Goal: Task Accomplishment & Management: Manage account settings

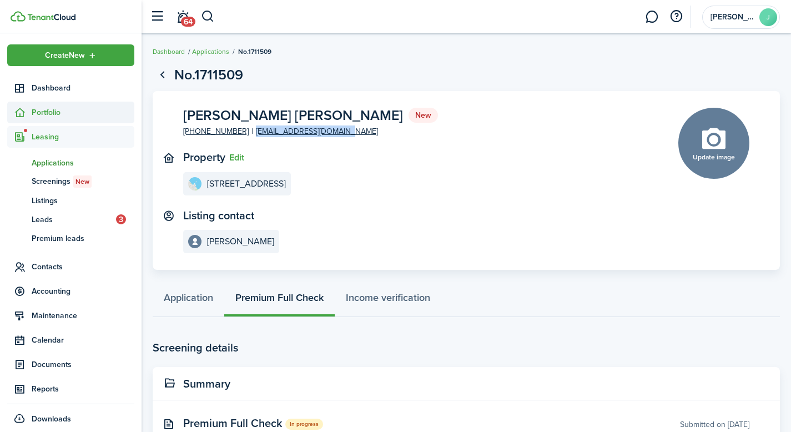
click at [48, 107] on span "Portfolio" at bounding box center [83, 113] width 103 height 12
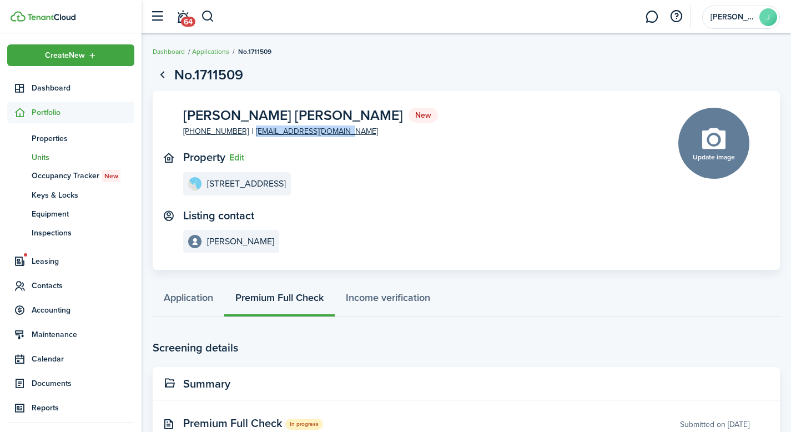
click at [46, 155] on span "Units" at bounding box center [83, 158] width 103 height 12
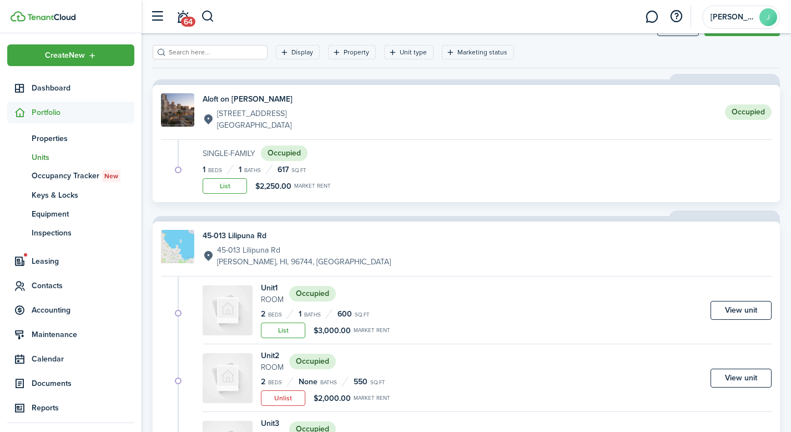
scroll to position [111, 0]
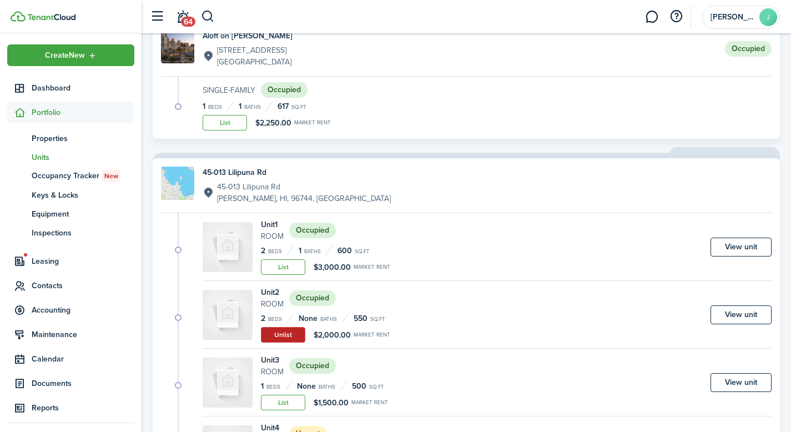
click at [284, 337] on button "Unlist" at bounding box center [283, 335] width 44 height 16
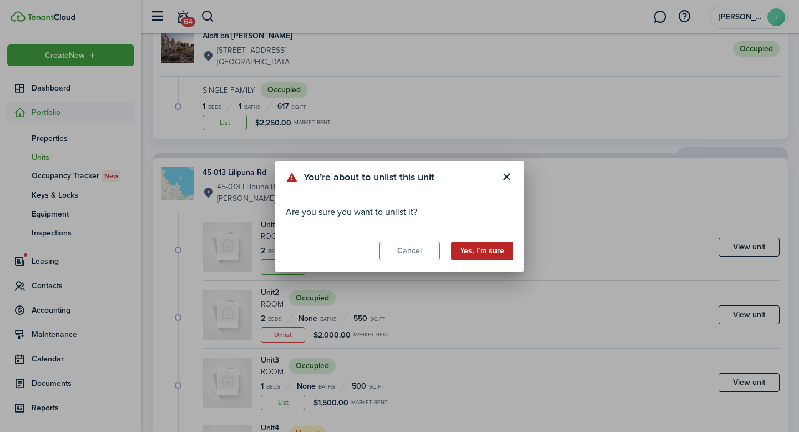
click at [472, 249] on button "Yes, I’m sure" at bounding box center [482, 251] width 62 height 19
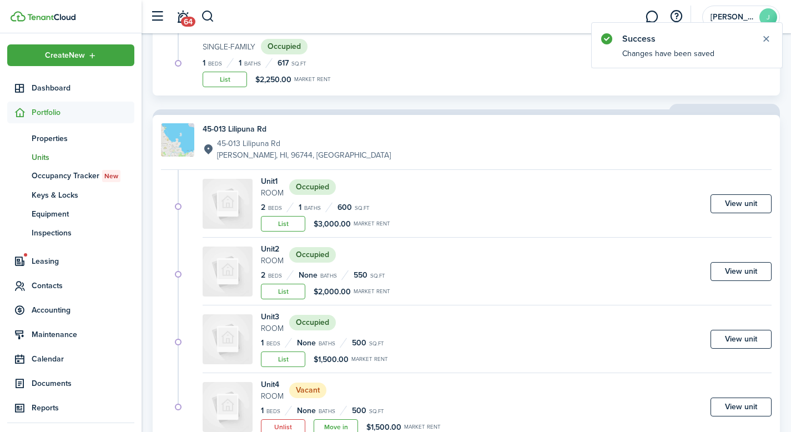
scroll to position [196, 0]
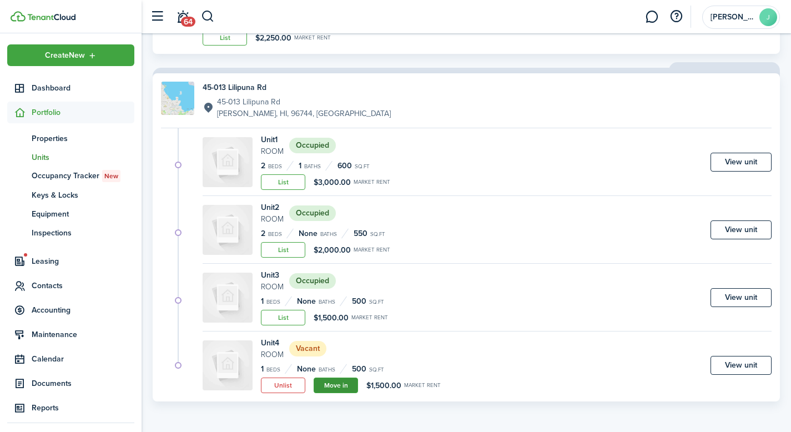
click at [331, 385] on link "Move in" at bounding box center [336, 386] width 44 height 16
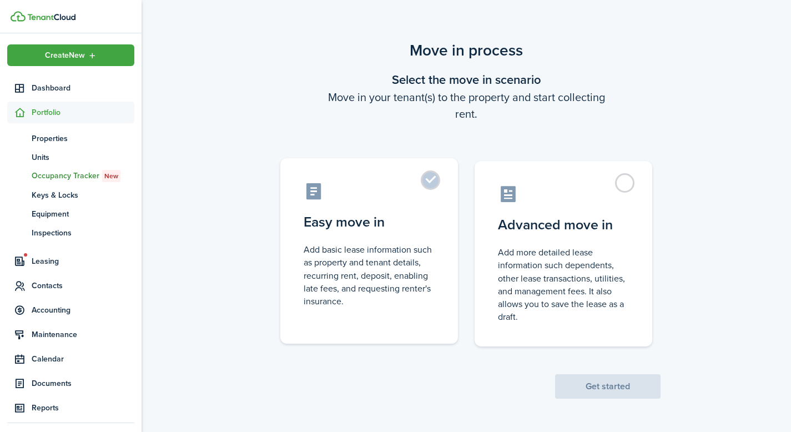
click at [409, 245] on control-radio-card-description "Add basic lease information such as property and tenant details, recurring rent…" at bounding box center [369, 275] width 131 height 64
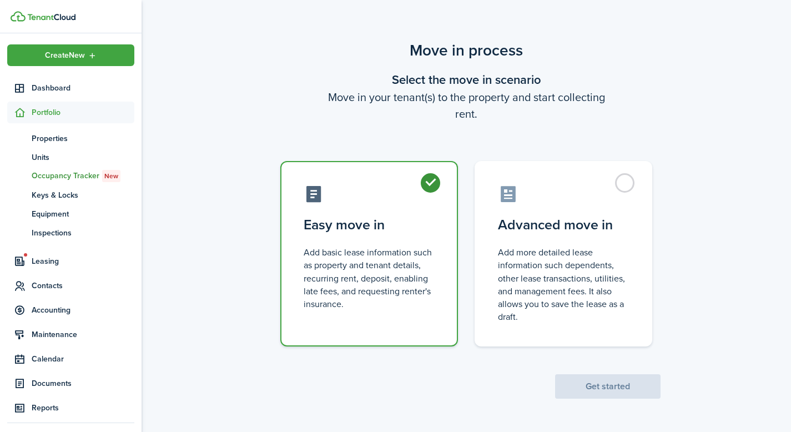
radio input "true"
click at [603, 388] on button "Get started" at bounding box center [607, 386] width 105 height 24
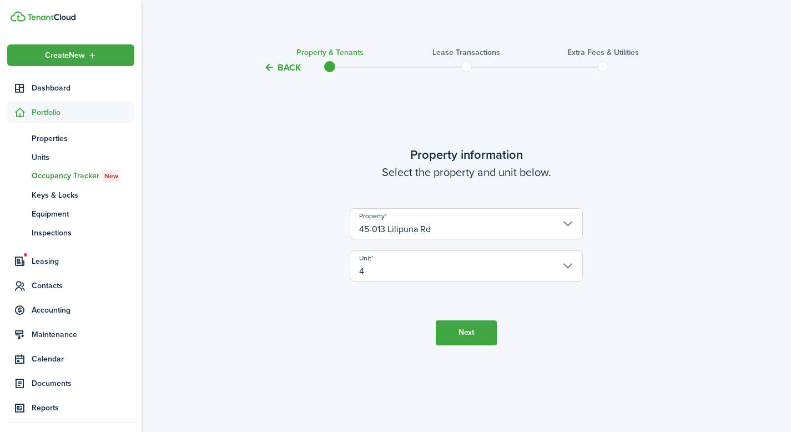
click at [466, 338] on button "Next" at bounding box center [466, 332] width 61 height 25
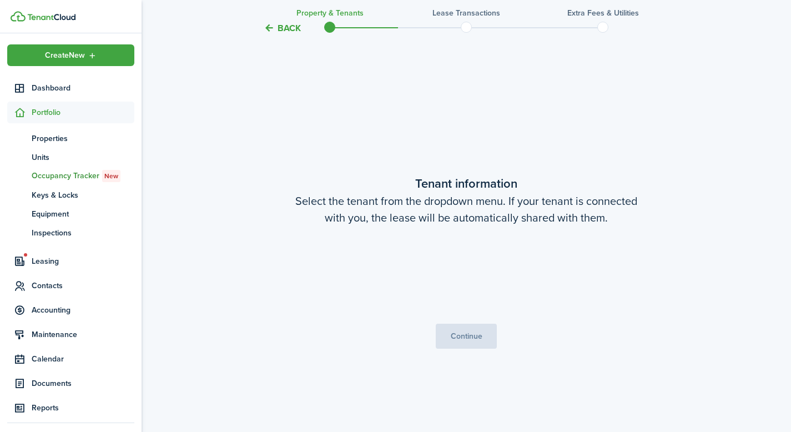
scroll to position [358, 0]
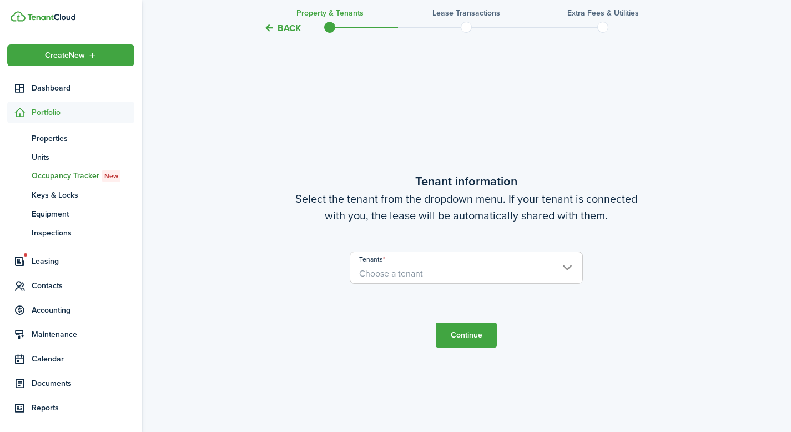
click at [410, 280] on span "Choose a tenant" at bounding box center [466, 273] width 232 height 19
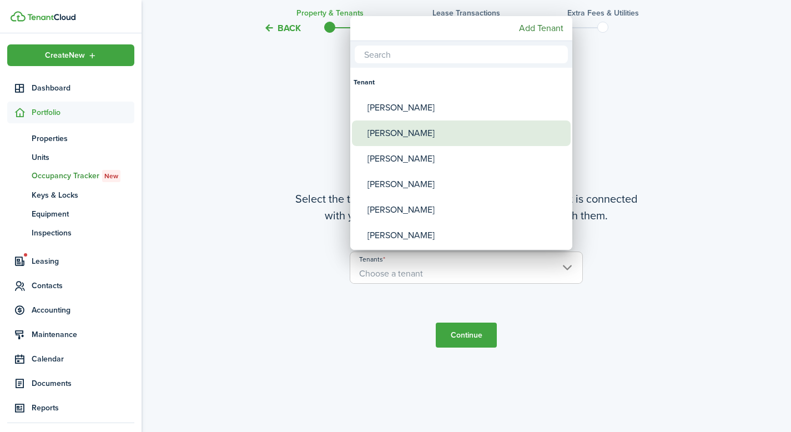
click at [415, 140] on div "[PERSON_NAME]" at bounding box center [466, 133] width 197 height 26
type input "[PERSON_NAME]"
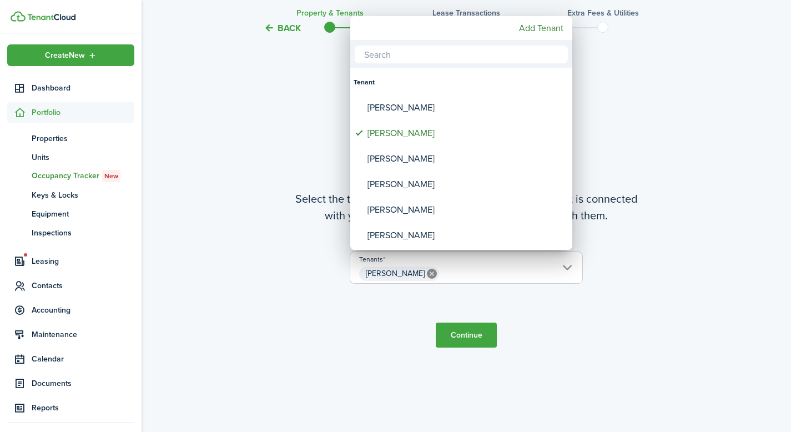
click at [586, 332] on div at bounding box center [395, 216] width 969 height 610
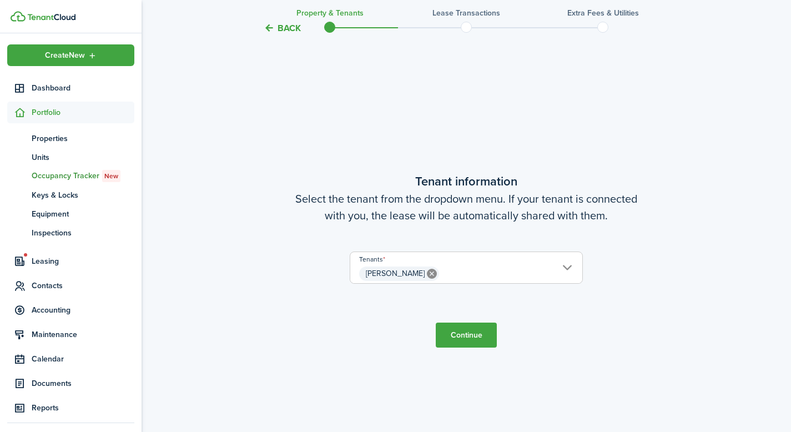
click at [481, 343] on button "Continue" at bounding box center [466, 335] width 61 height 25
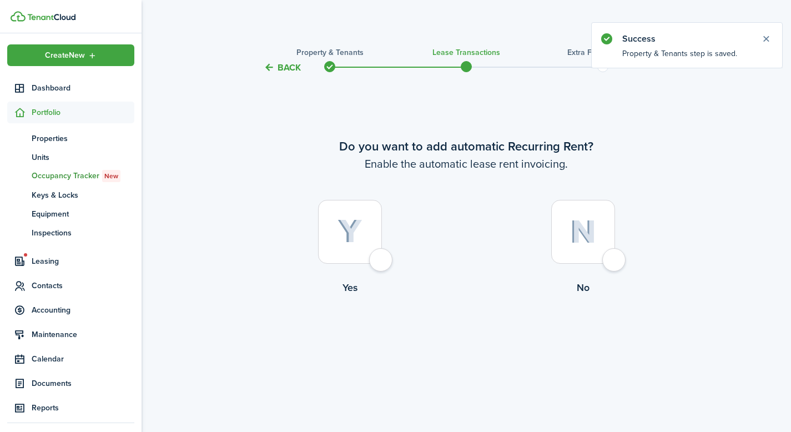
click at [346, 240] on img at bounding box center [350, 231] width 25 height 24
radio input "true"
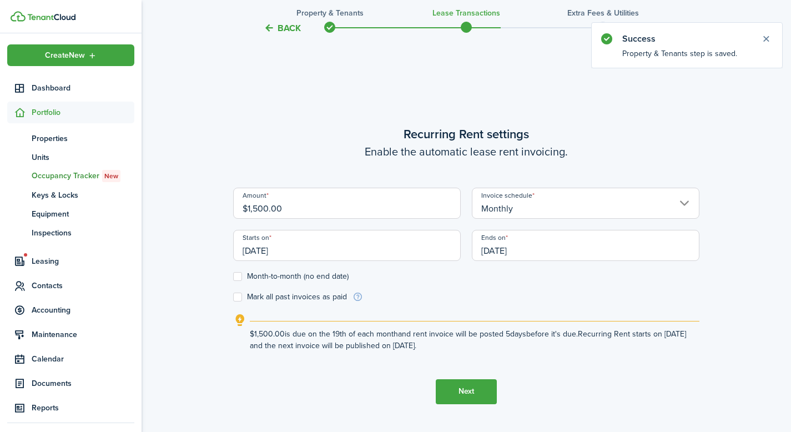
scroll to position [358, 0]
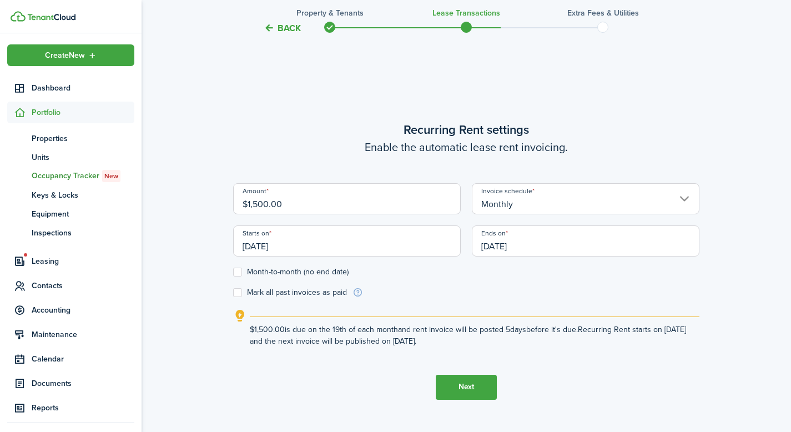
click at [311, 251] on input "[DATE]" at bounding box center [347, 240] width 228 height 31
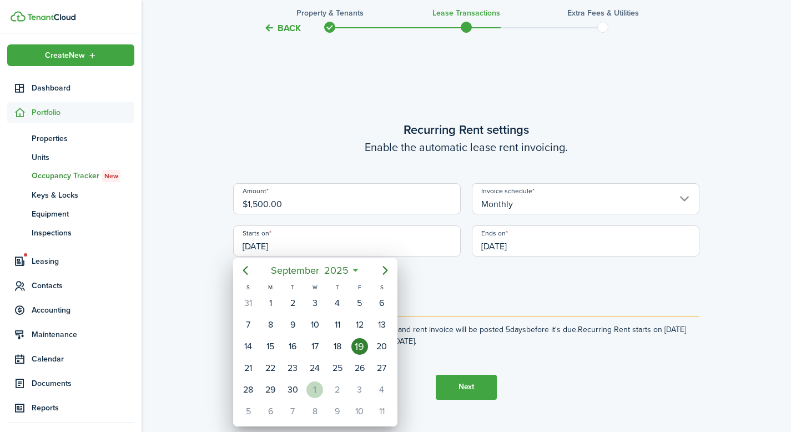
click at [313, 391] on div "1" at bounding box center [314, 389] width 17 height 17
type input "[DATE]"
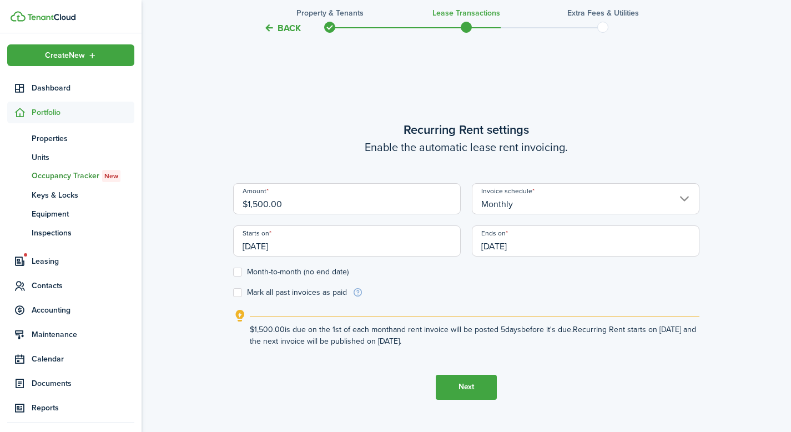
scroll to position [0, 0]
click at [448, 290] on form "Amount $1,500.00 Invoice schedule Monthly Starts on [DATE] Ends on [DATE] Month…" at bounding box center [466, 240] width 466 height 115
click at [577, 246] on input "[DATE]" at bounding box center [586, 240] width 228 height 31
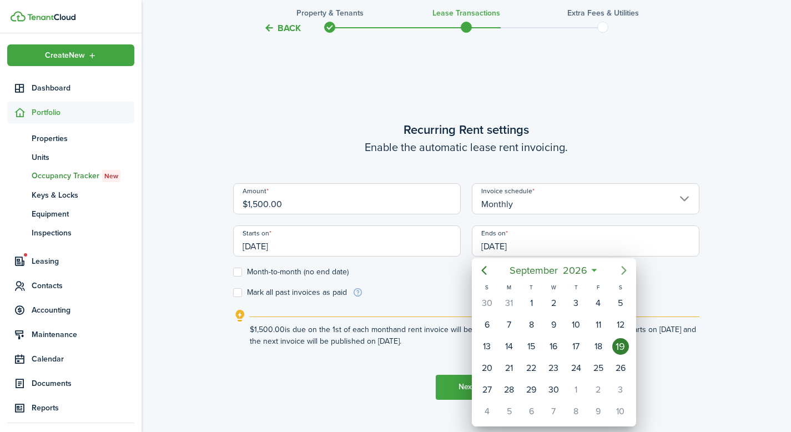
click at [623, 269] on icon "Next page" at bounding box center [623, 270] width 13 height 13
click at [624, 269] on icon "Next page" at bounding box center [623, 270] width 13 height 13
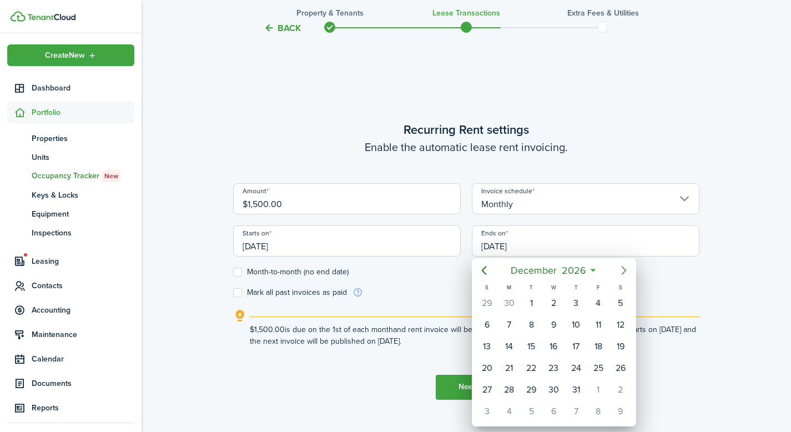
click at [624, 269] on icon "Next page" at bounding box center [623, 270] width 13 height 13
click at [624, 270] on icon "Next page" at bounding box center [623, 270] width 13 height 13
click at [487, 269] on icon "Previous page" at bounding box center [483, 270] width 13 height 13
click at [486, 273] on icon "Previous page" at bounding box center [483, 270] width 13 height 13
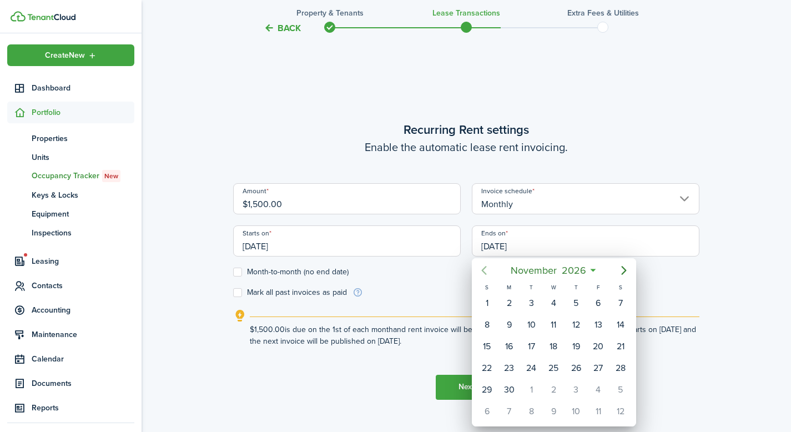
click at [486, 273] on icon "Previous page" at bounding box center [483, 270] width 13 height 13
click at [623, 274] on icon "Next page" at bounding box center [623, 270] width 5 height 9
click at [623, 275] on icon "Next page" at bounding box center [623, 270] width 13 height 13
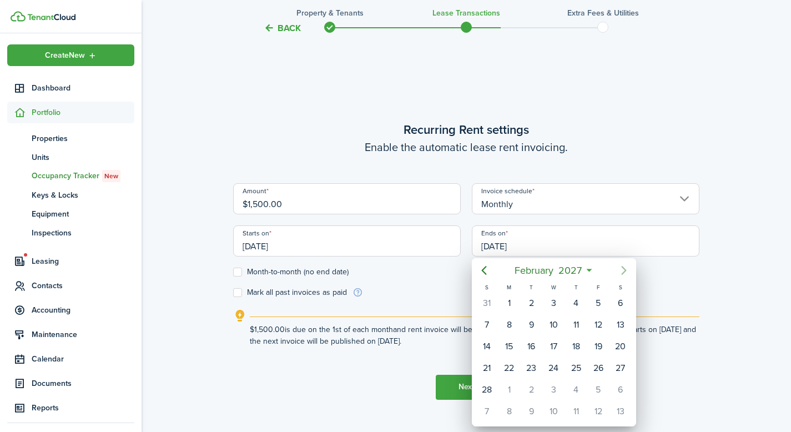
click at [623, 275] on icon "Next page" at bounding box center [623, 270] width 13 height 13
click at [554, 387] on div "31" at bounding box center [553, 389] width 17 height 17
type input "[DATE]"
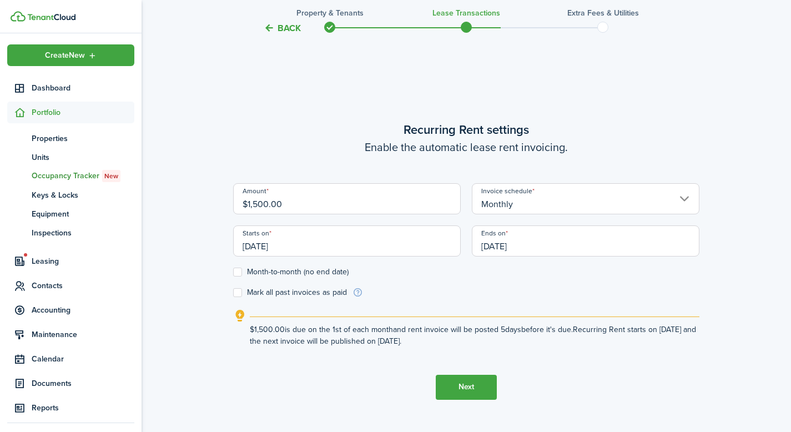
click at [513, 285] on form "Amount $1,500.00 Invoice schedule Monthly Starts on [DATE] Ends on [DATE] Month…" at bounding box center [466, 240] width 466 height 115
click at [465, 380] on button "Next" at bounding box center [466, 387] width 61 height 25
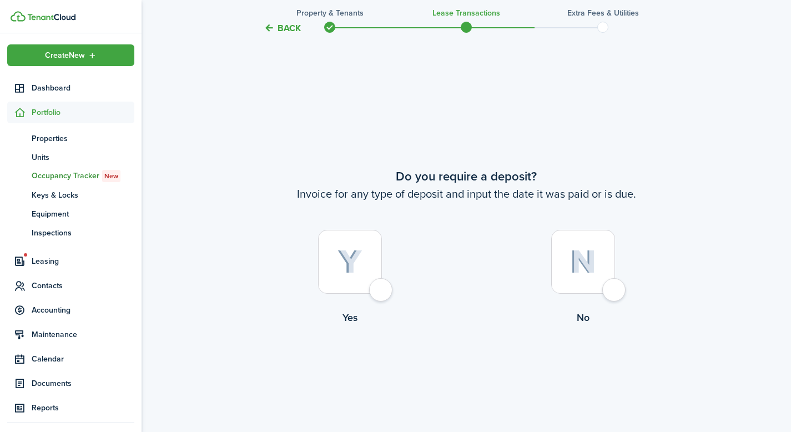
scroll to position [789, 0]
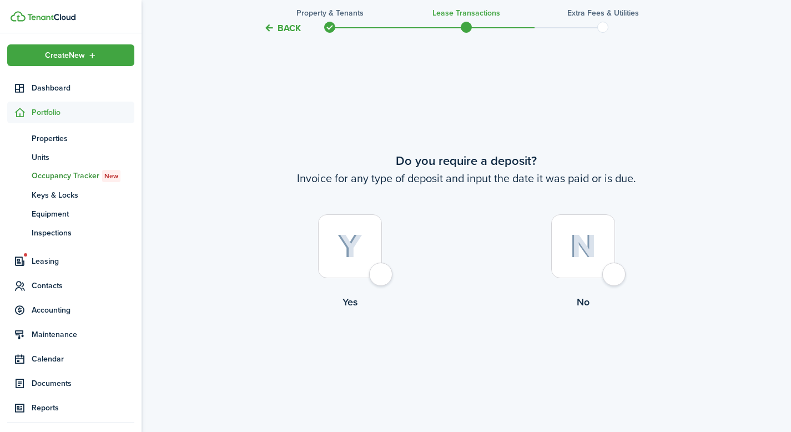
click at [344, 239] on img at bounding box center [350, 246] width 25 height 24
radio input "true"
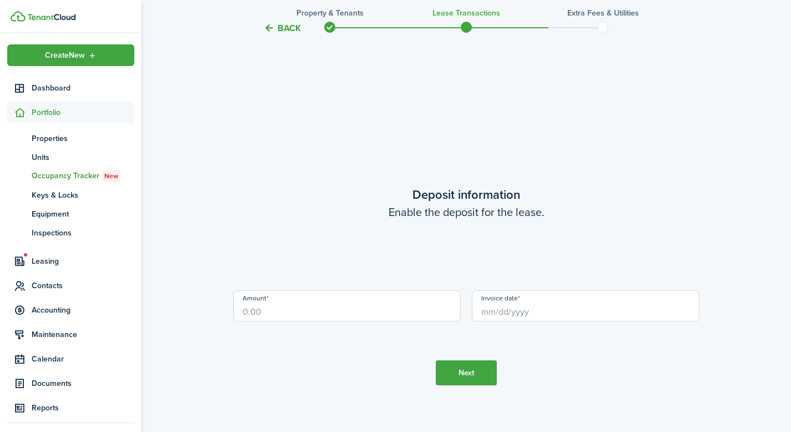
scroll to position [1221, 0]
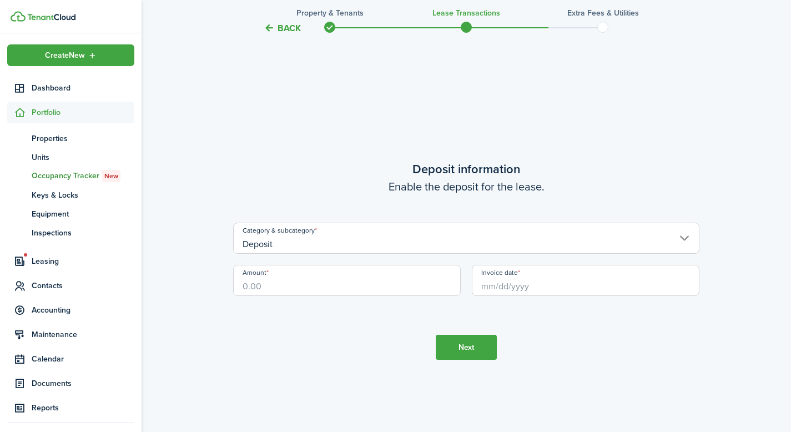
click at [347, 290] on input "Amount" at bounding box center [347, 280] width 228 height 31
type input "$1,500.00"
click at [378, 341] on tc-wizard-step "Deposit information Enable the deposit for the lease. Category & subcategory De…" at bounding box center [466, 260] width 466 height 432
click at [509, 285] on input "Invoice date" at bounding box center [586, 280] width 228 height 31
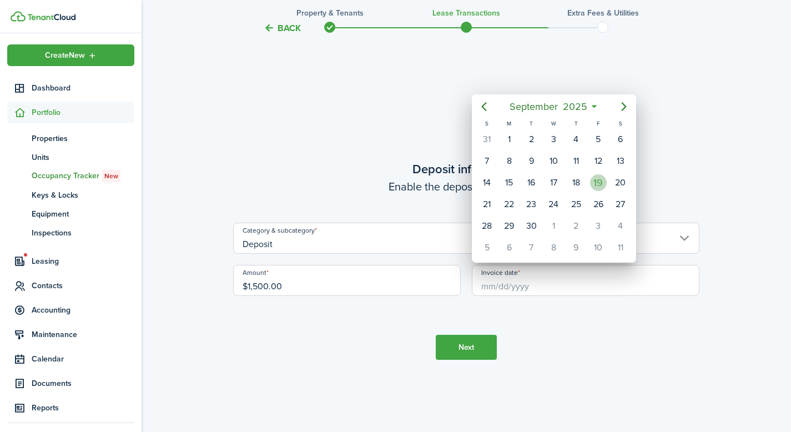
click at [600, 184] on div "19" at bounding box center [598, 182] width 17 height 17
type input "[DATE]"
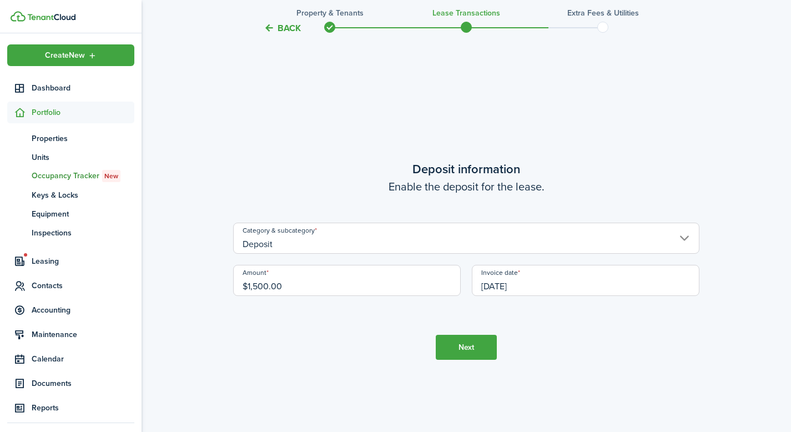
click at [575, 345] on tc-wizard-step "Deposit information Enable the deposit for the lease. Category & subcategory De…" at bounding box center [466, 260] width 466 height 432
click at [462, 343] on button "Next" at bounding box center [466, 347] width 61 height 25
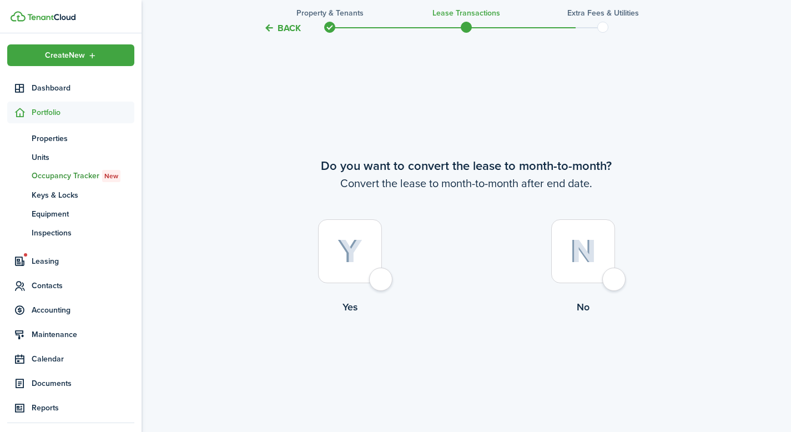
scroll to position [1653, 0]
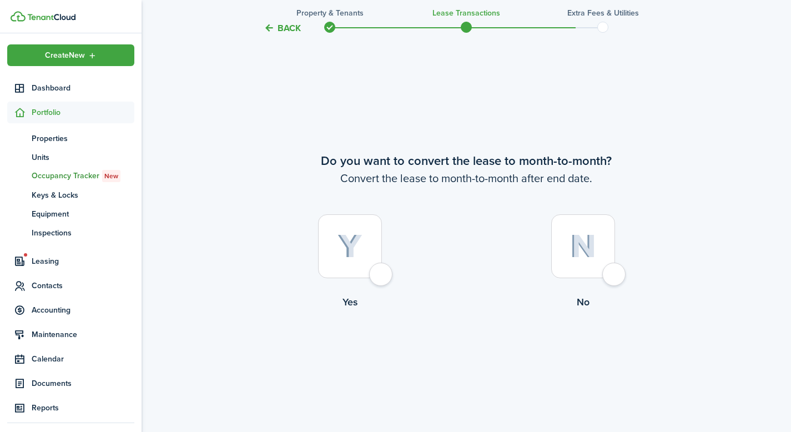
click at [340, 255] on img at bounding box center [350, 246] width 25 height 24
radio input "true"
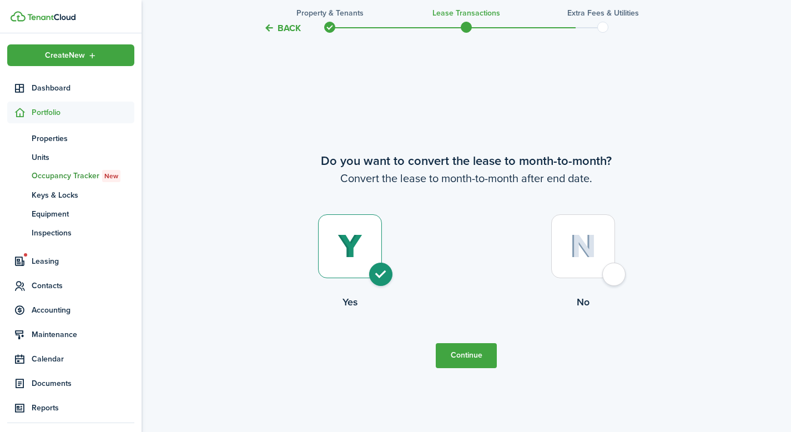
click at [473, 355] on button "Continue" at bounding box center [466, 355] width 61 height 25
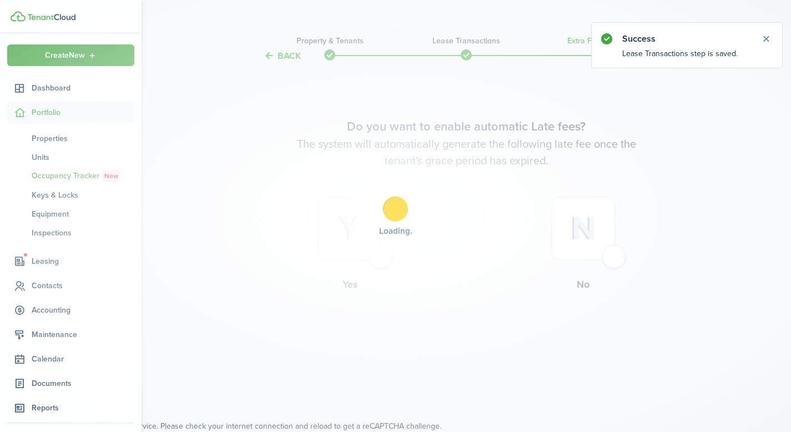
scroll to position [0, 0]
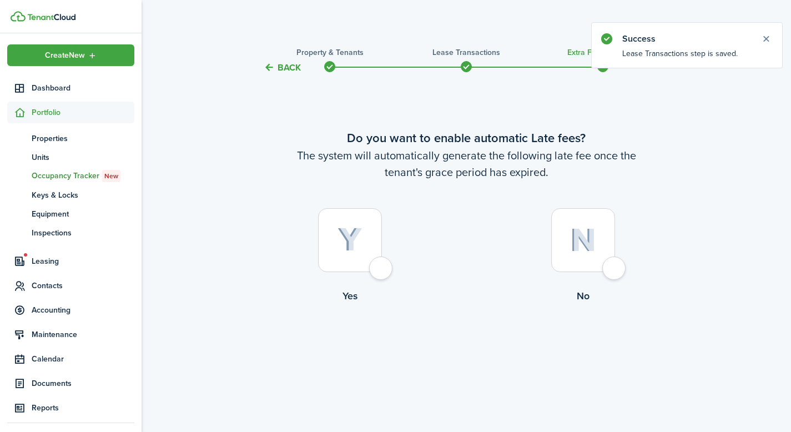
click at [351, 240] on img at bounding box center [350, 240] width 25 height 24
radio input "true"
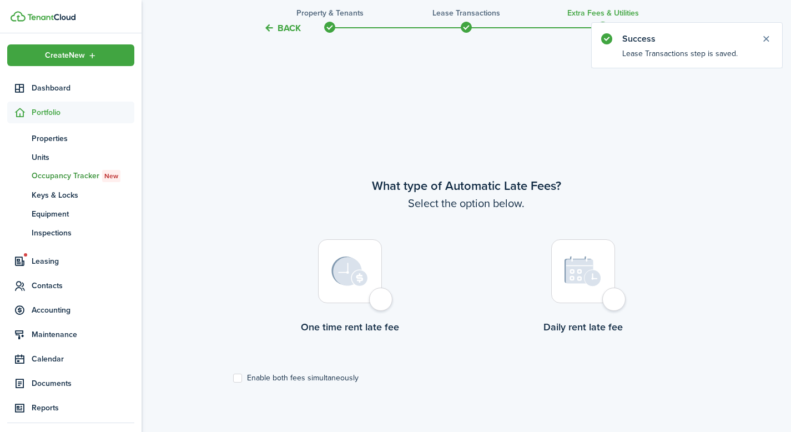
scroll to position [358, 0]
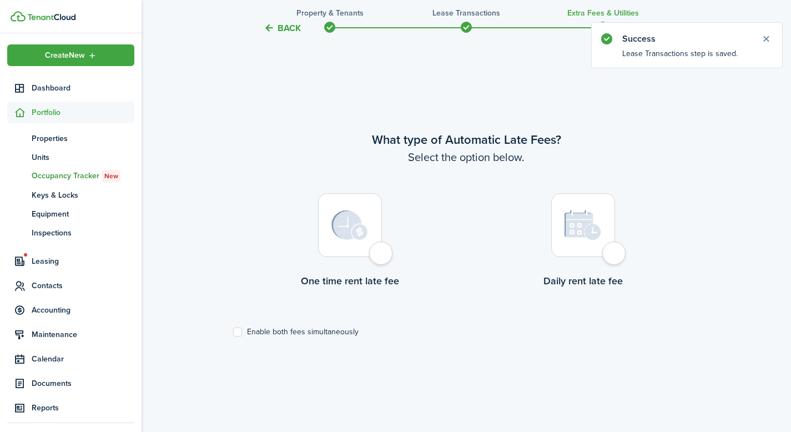
click at [353, 238] on img at bounding box center [349, 225] width 37 height 30
radio input "true"
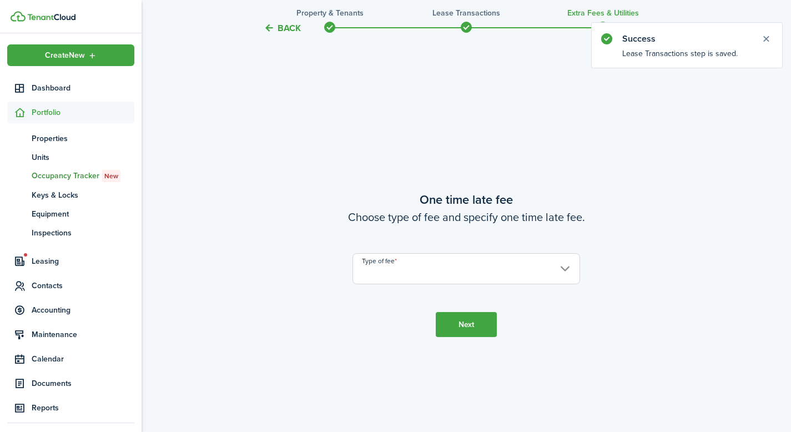
scroll to position [789, 0]
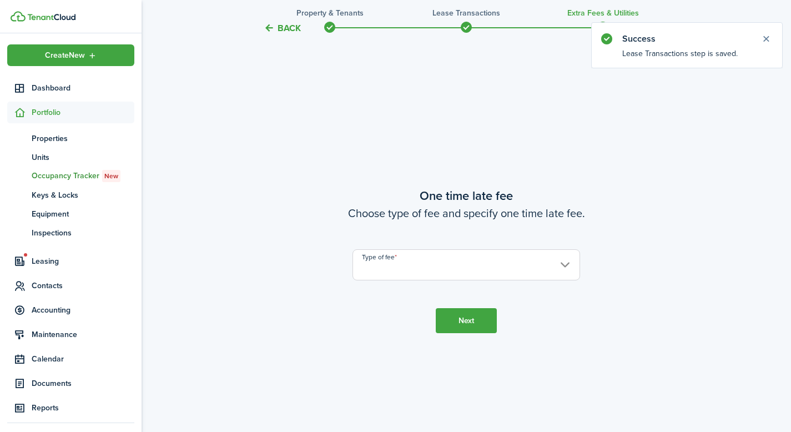
click at [429, 270] on input "Type of fee" at bounding box center [467, 264] width 228 height 31
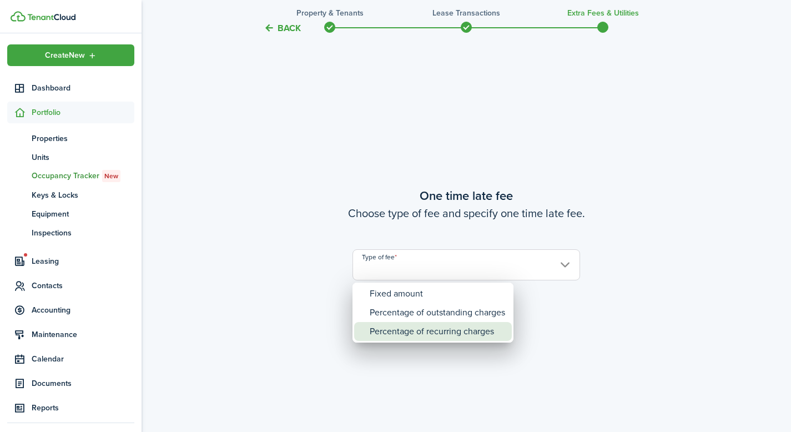
click at [426, 330] on div "Percentage of recurring charges" at bounding box center [437, 331] width 135 height 19
type input "Percentage of recurring charges"
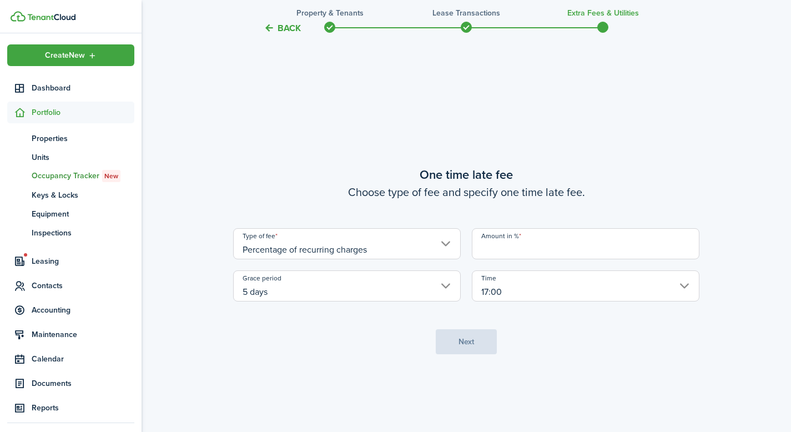
click at [519, 248] on input "Amount in %" at bounding box center [586, 243] width 228 height 31
type input "8"
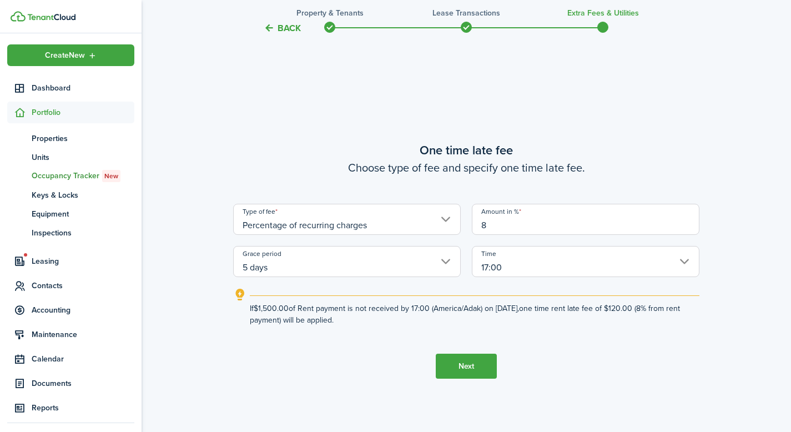
click at [522, 271] on input "17:00" at bounding box center [586, 261] width 228 height 31
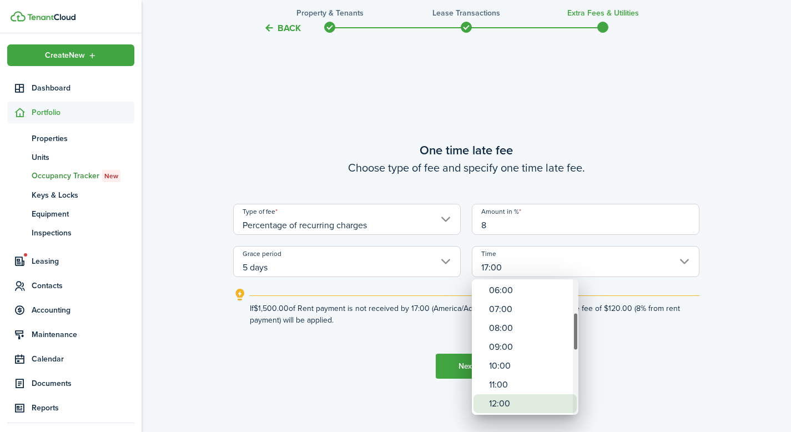
click at [514, 401] on div "12:00" at bounding box center [529, 403] width 81 height 19
type input "12:00"
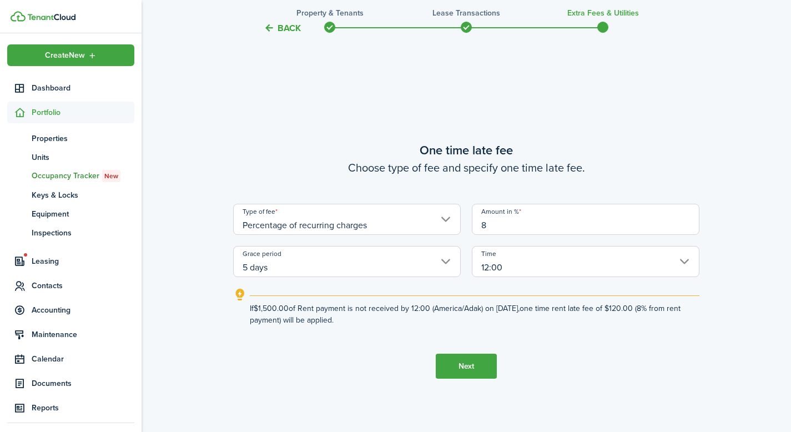
click at [289, 266] on input "5 days" at bounding box center [347, 261] width 228 height 31
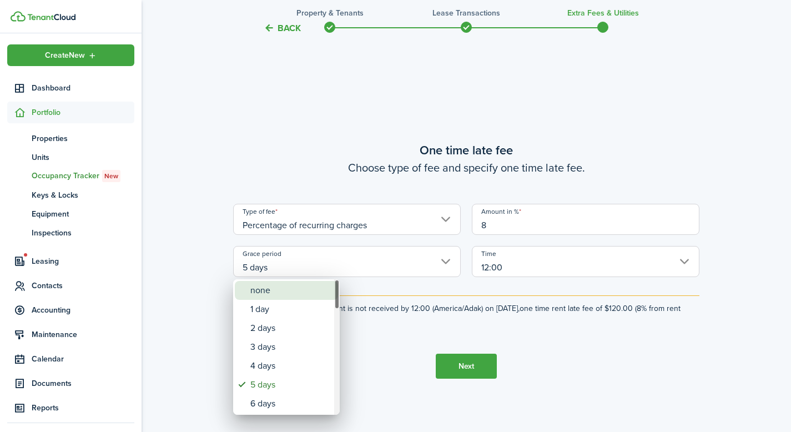
click at [284, 290] on div "none" at bounding box center [290, 290] width 81 height 19
type input "none"
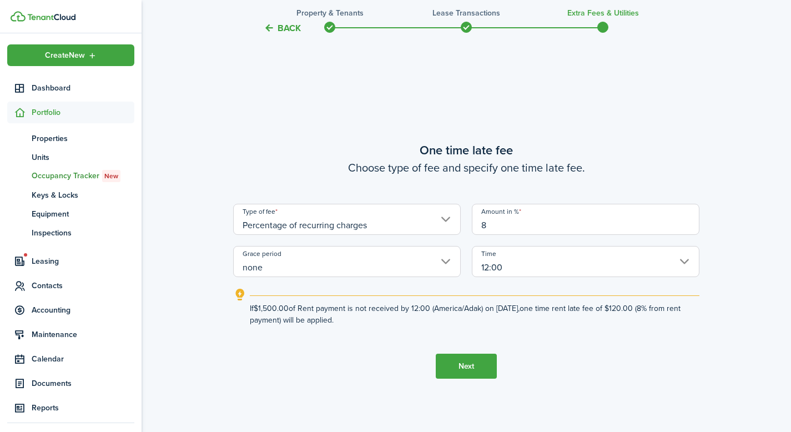
click at [482, 374] on button "Next" at bounding box center [466, 366] width 61 height 25
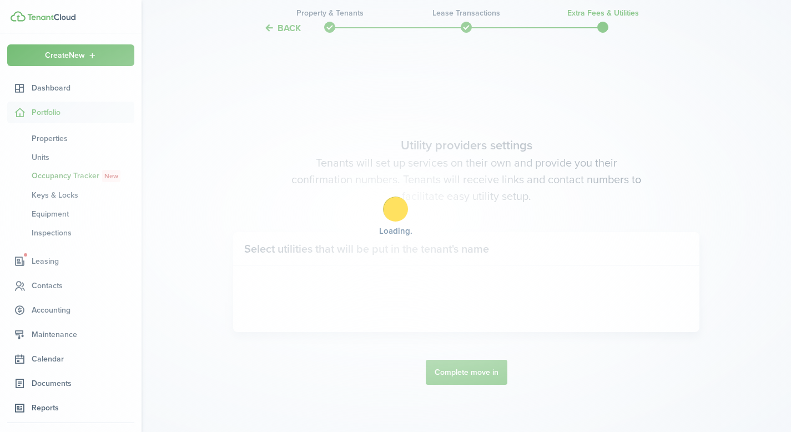
scroll to position [1221, 0]
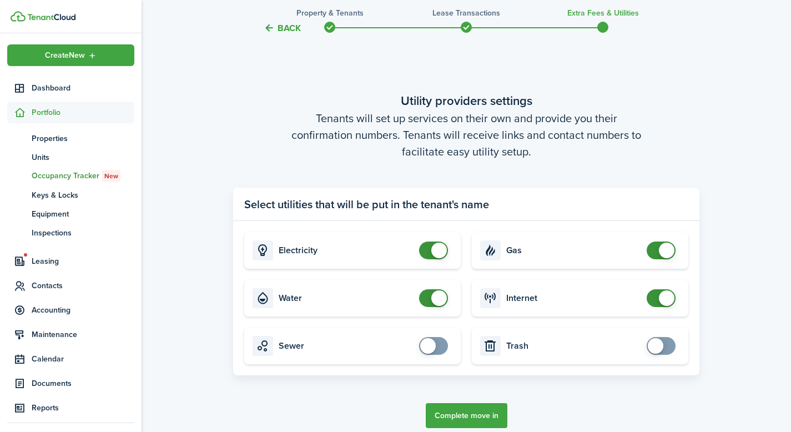
checkbox input "false"
click at [662, 295] on span at bounding box center [667, 298] width 16 height 16
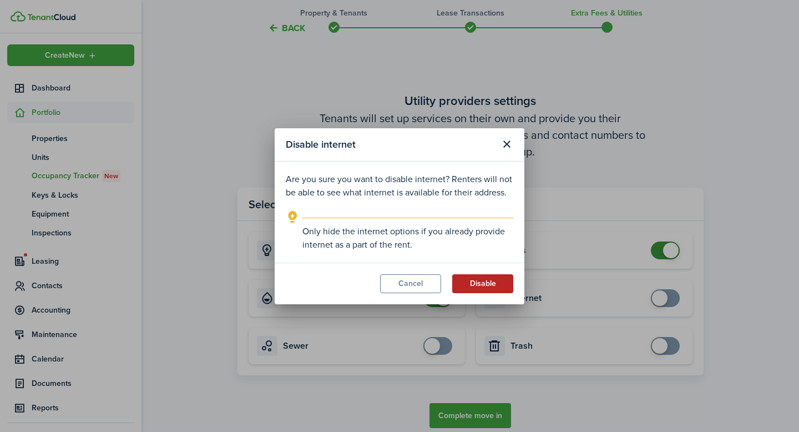
click at [480, 283] on button "Disable" at bounding box center [482, 283] width 61 height 19
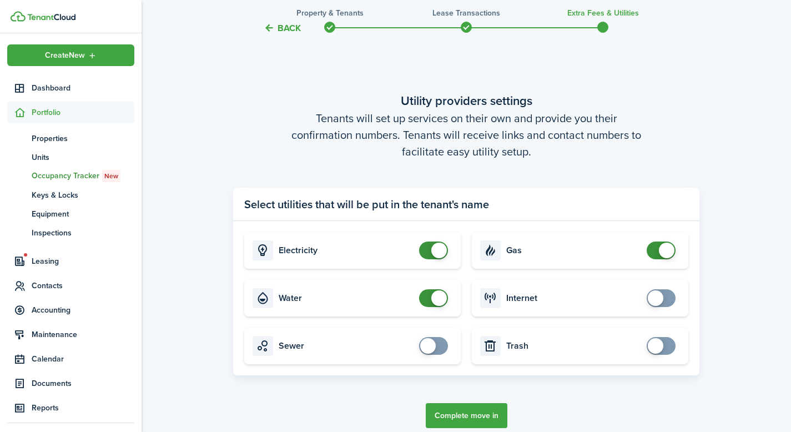
checkbox input "false"
click at [666, 248] on span at bounding box center [667, 251] width 16 height 16
checkbox input "false"
click at [437, 250] on span at bounding box center [439, 251] width 16 height 16
checkbox input "false"
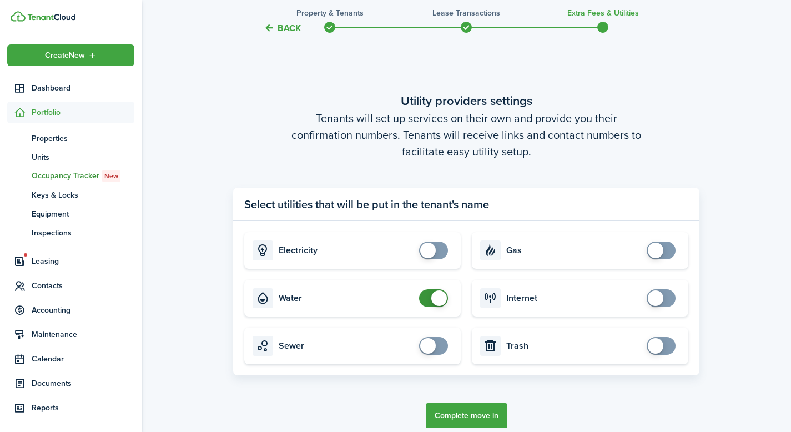
click at [437, 301] on span at bounding box center [439, 298] width 16 height 16
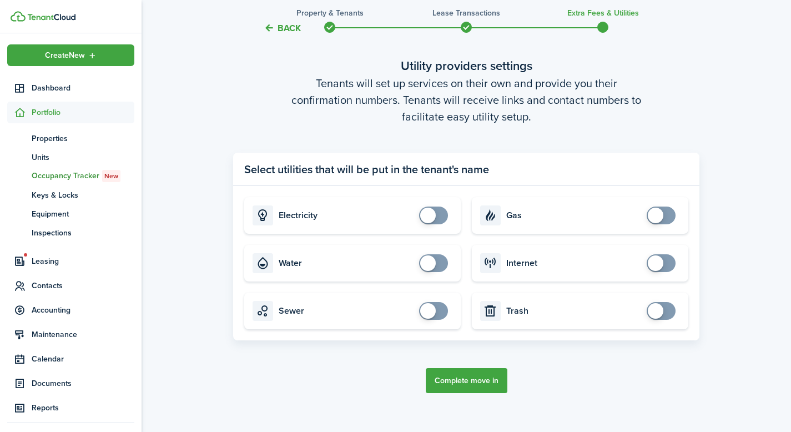
scroll to position [1277, 0]
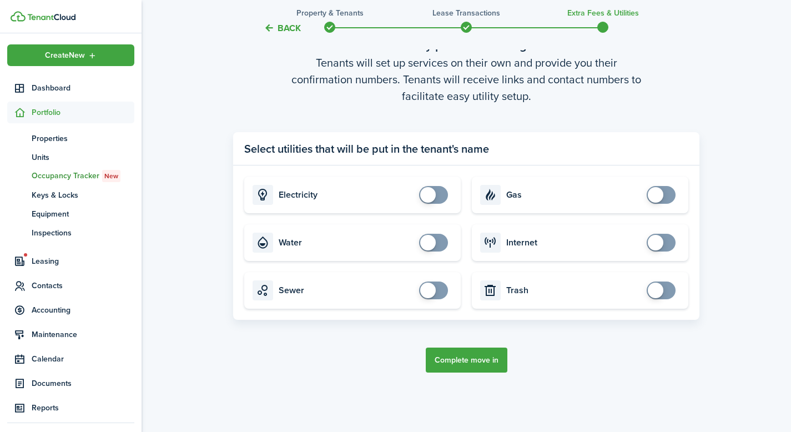
click at [483, 368] on button "Complete move in" at bounding box center [467, 360] width 82 height 25
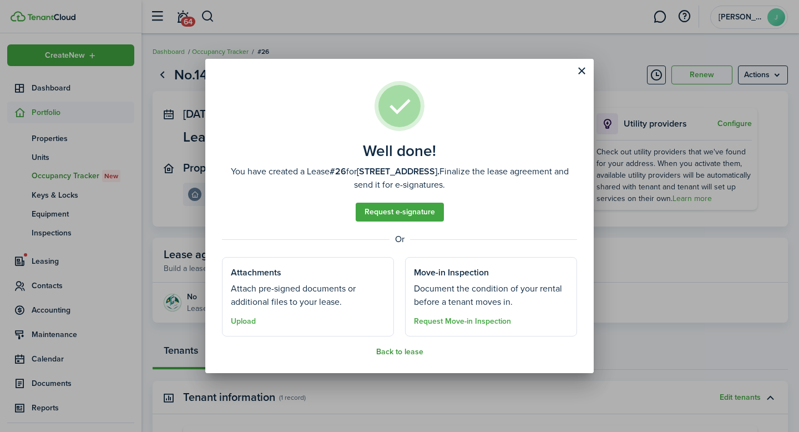
click at [409, 352] on button "Back to lease" at bounding box center [399, 352] width 47 height 9
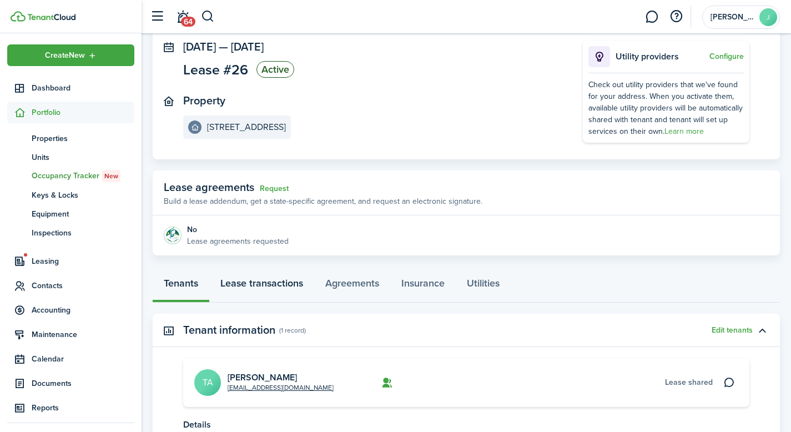
scroll to position [111, 0]
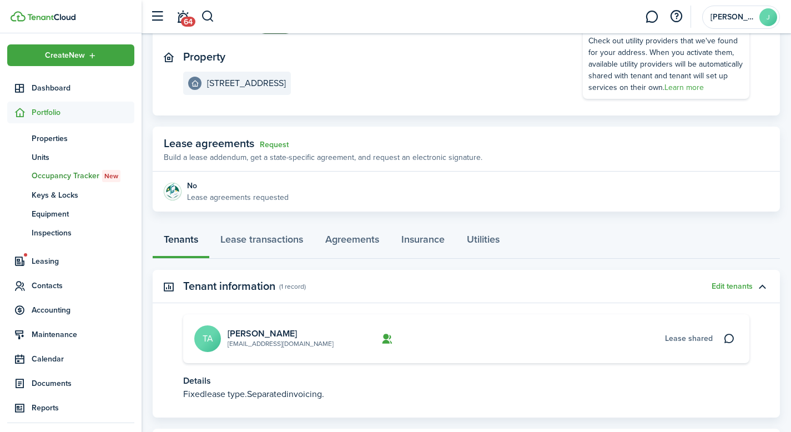
click at [268, 341] on link "[EMAIL_ADDRESS][DOMAIN_NAME]" at bounding box center [281, 344] width 106 height 10
click at [274, 331] on link "[PERSON_NAME]" at bounding box center [262, 333] width 69 height 13
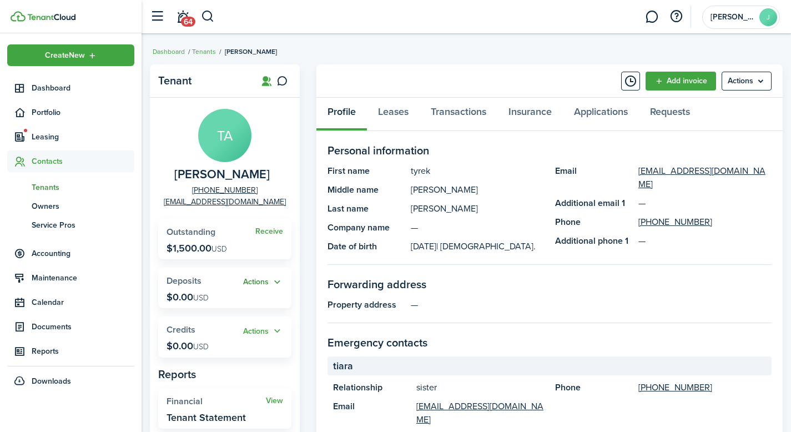
click at [275, 283] on button "Actions" at bounding box center [263, 282] width 40 height 13
click at [265, 299] on link "Add" at bounding box center [234, 303] width 97 height 19
click at [667, 111] on link "Requests" at bounding box center [670, 114] width 62 height 33
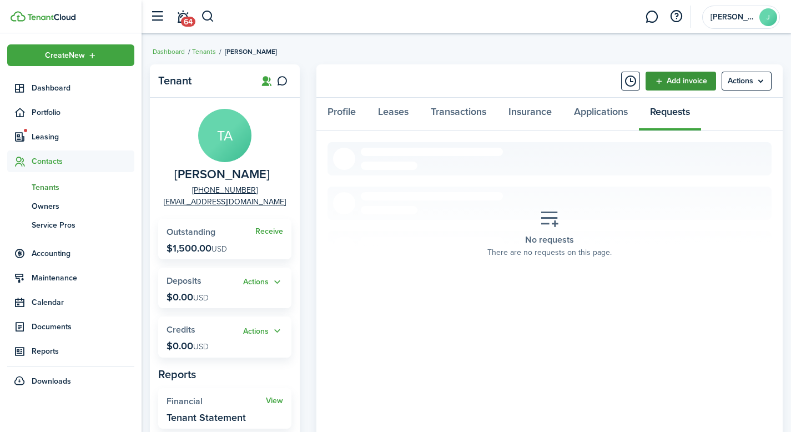
click at [673, 79] on link "Add invoice" at bounding box center [681, 81] width 71 height 19
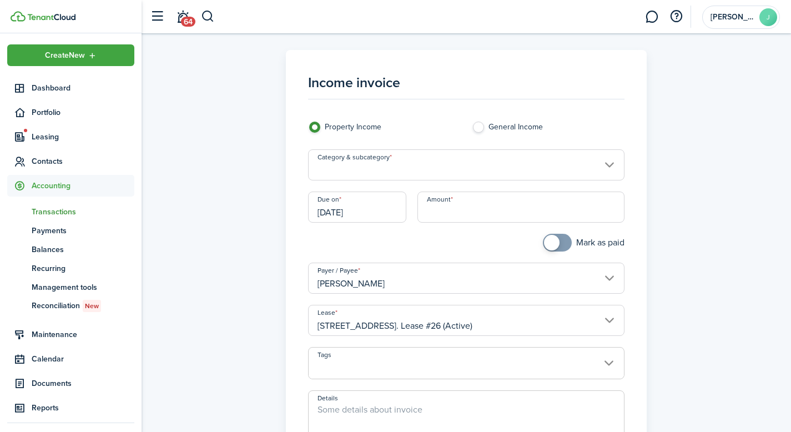
click at [391, 169] on input "Category & subcategory" at bounding box center [466, 164] width 317 height 31
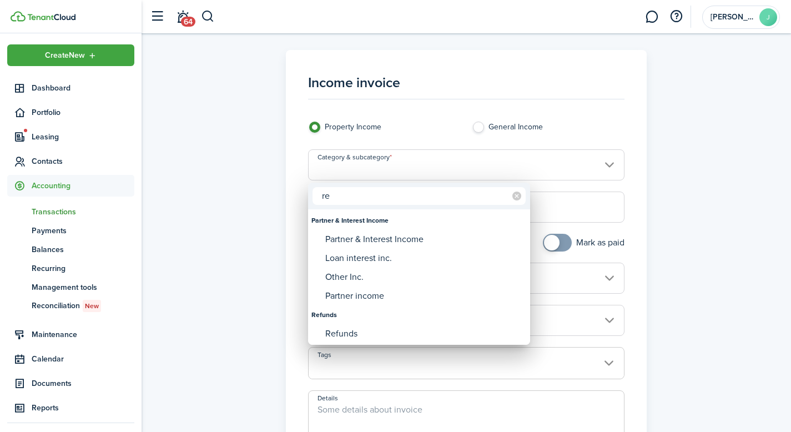
type input "r"
click at [237, 240] on div at bounding box center [395, 216] width 969 height 610
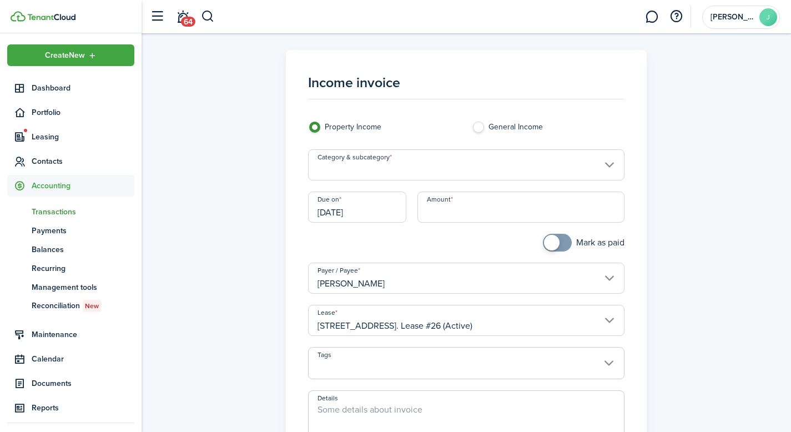
click at [409, 173] on input "Category & subcategory" at bounding box center [466, 164] width 317 height 31
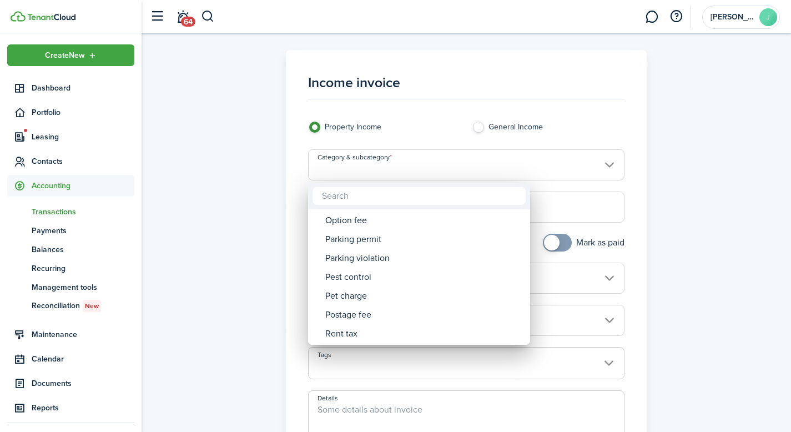
click at [172, 232] on div at bounding box center [395, 216] width 969 height 610
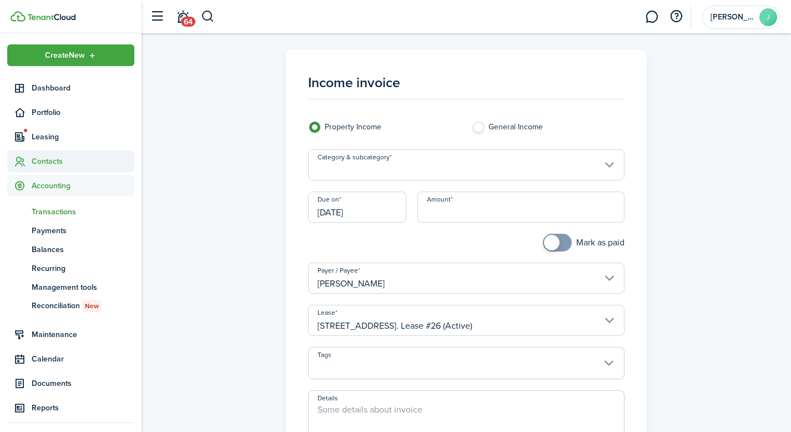
click at [62, 167] on span "Contacts" at bounding box center [83, 161] width 103 height 12
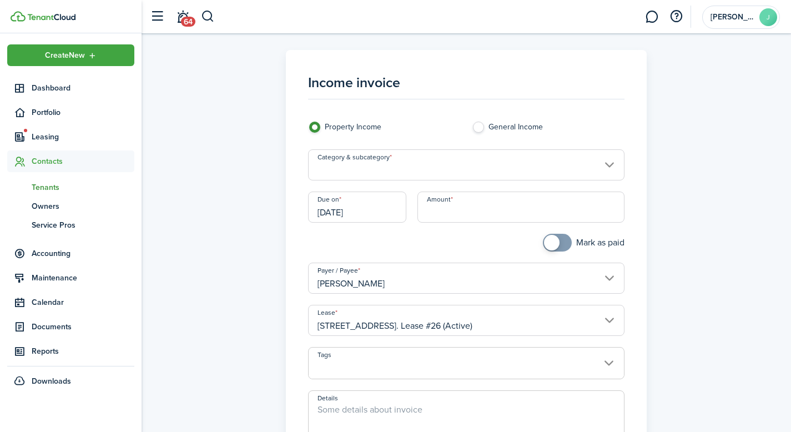
click at [61, 184] on span "Tenants" at bounding box center [83, 188] width 103 height 12
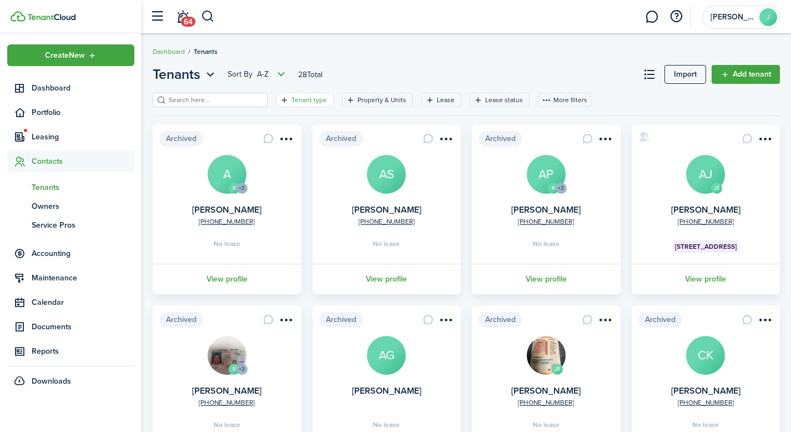
click at [308, 97] on filter-tag-label "Tenant type" at bounding box center [309, 100] width 36 height 10
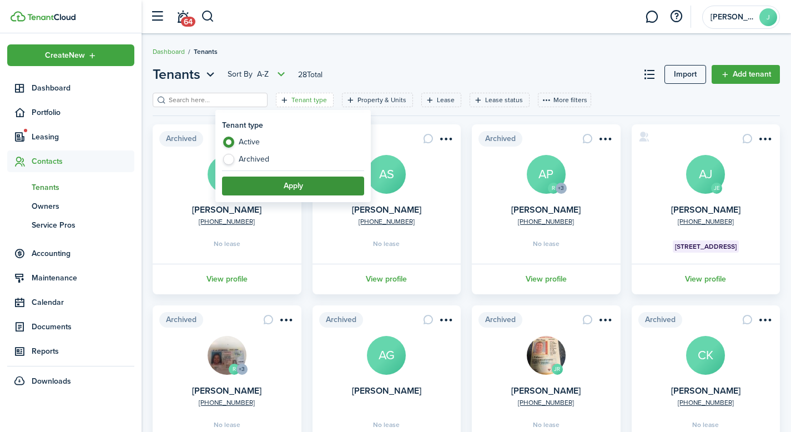
click at [300, 181] on button "Apply" at bounding box center [293, 186] width 142 height 19
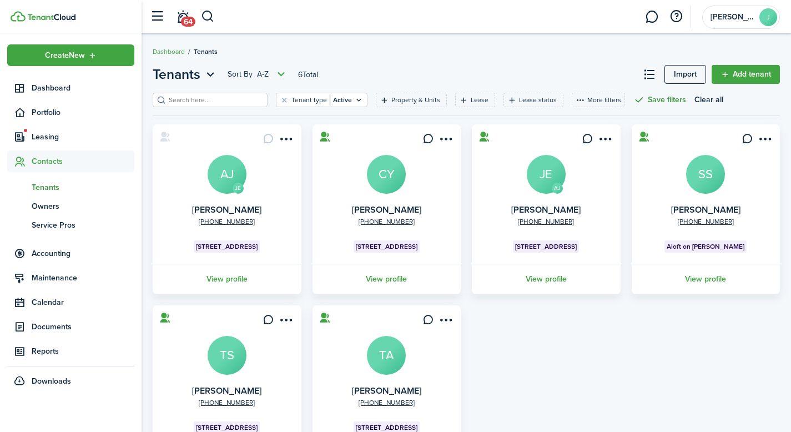
click at [663, 99] on button "Save filters" at bounding box center [659, 100] width 53 height 14
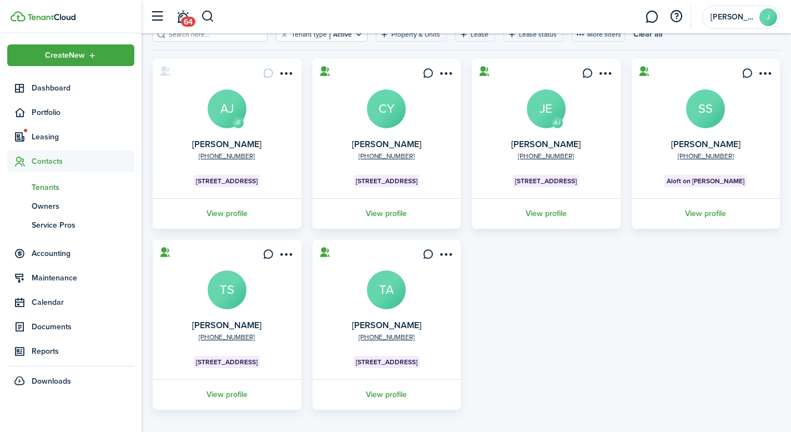
scroll to position [74, 0]
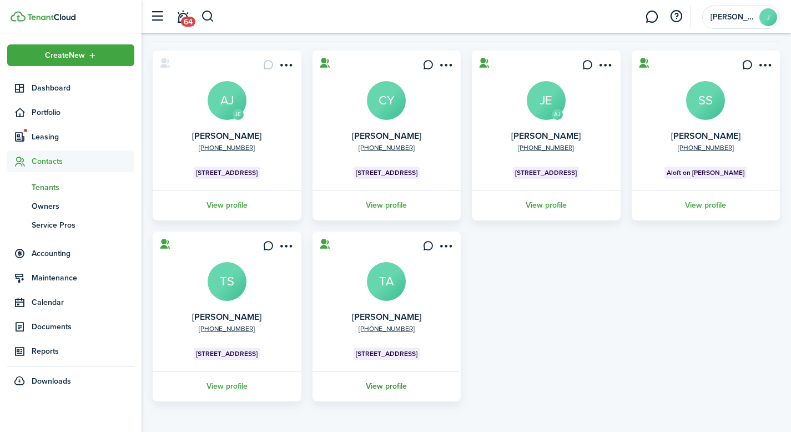
click at [399, 385] on link "View profile" at bounding box center [387, 386] width 152 height 31
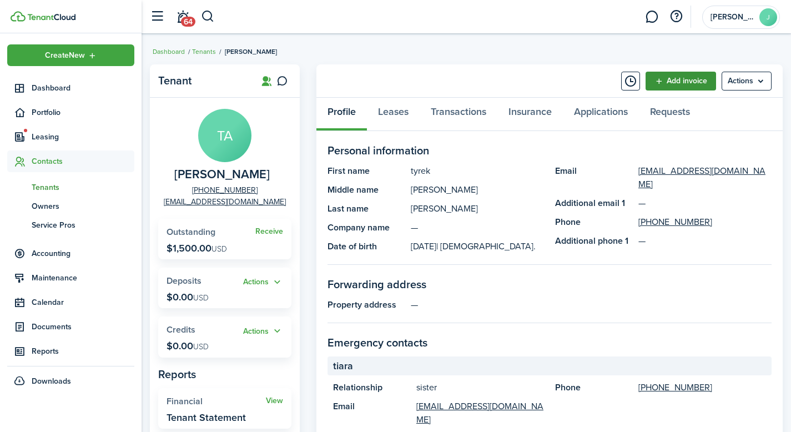
click at [700, 82] on link "Add invoice" at bounding box center [681, 81] width 71 height 19
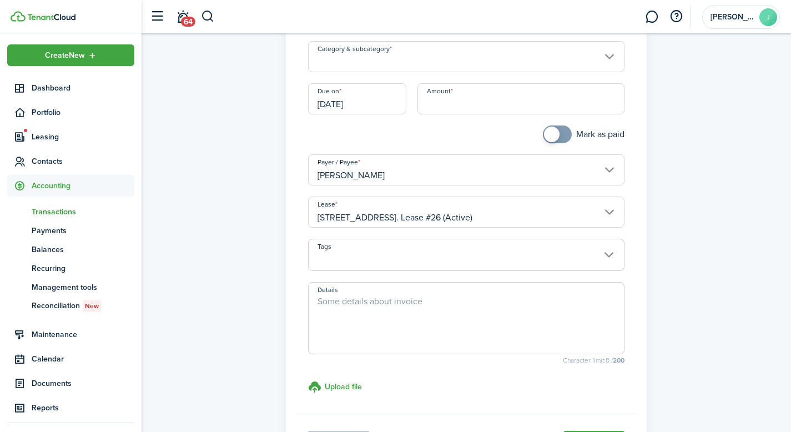
scroll to position [111, 0]
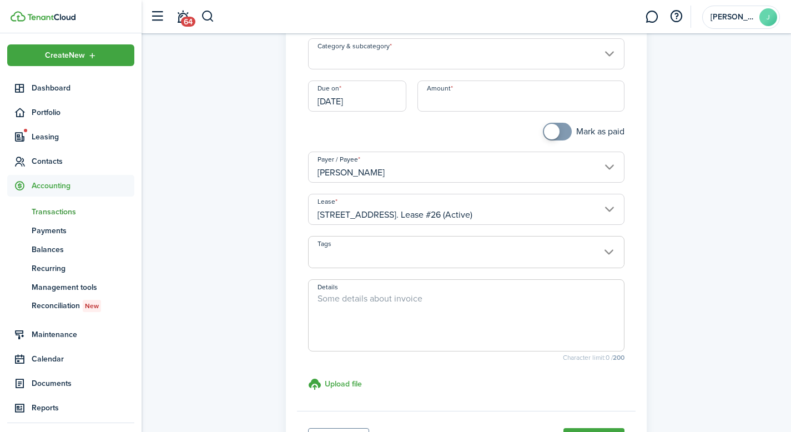
drag, startPoint x: 496, startPoint y: 196, endPoint x: 506, endPoint y: 207, distance: 15.3
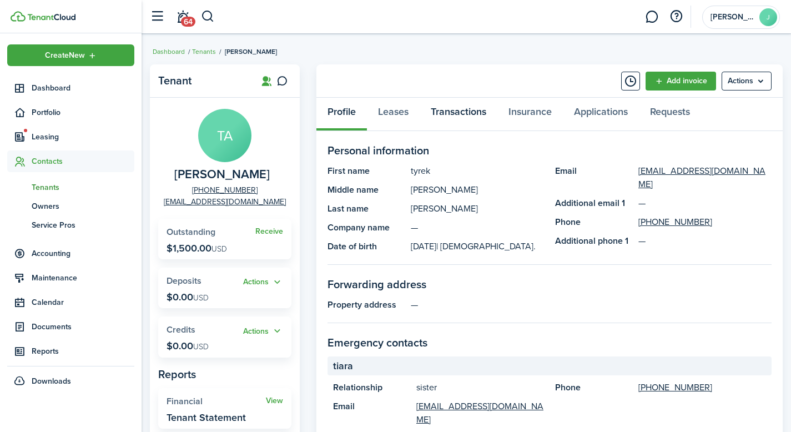
click at [460, 115] on link "Transactions" at bounding box center [459, 114] width 78 height 33
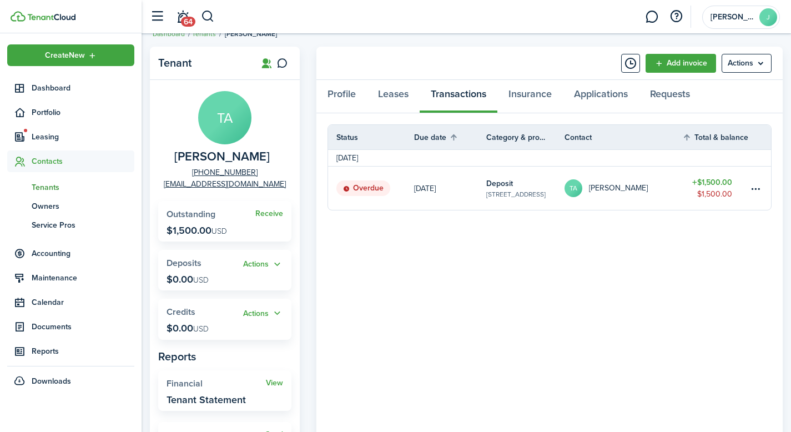
scroll to position [17, 0]
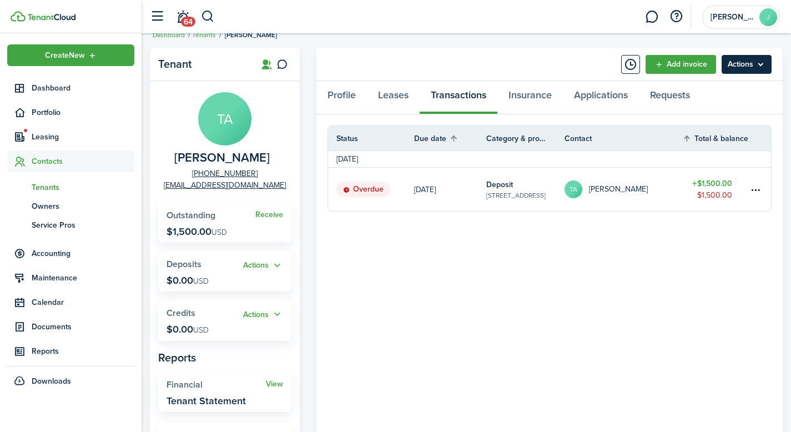
click at [753, 58] on menu-btn "Actions" at bounding box center [747, 64] width 50 height 19
click at [557, 276] on panel-main-body "Status Due date Category & property Contact Total & balance Actions [DATE] Over…" at bounding box center [549, 357] width 466 height 487
click at [759, 189] on table-menu-btn-icon at bounding box center [755, 189] width 13 height 13
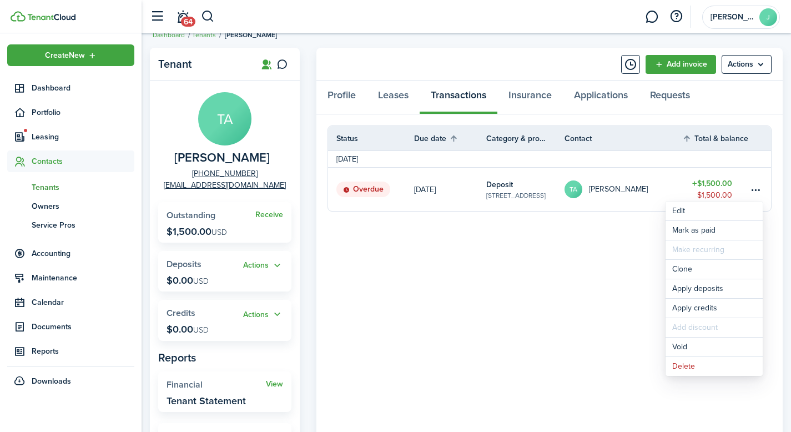
click at [522, 306] on panel-main-body "Status Due date Category & property Contact Total & balance Actions [DATE] Over…" at bounding box center [549, 357] width 466 height 487
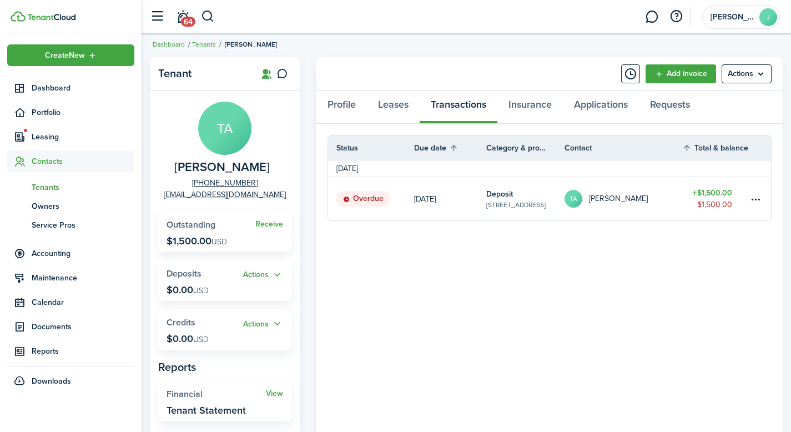
scroll to position [0, 0]
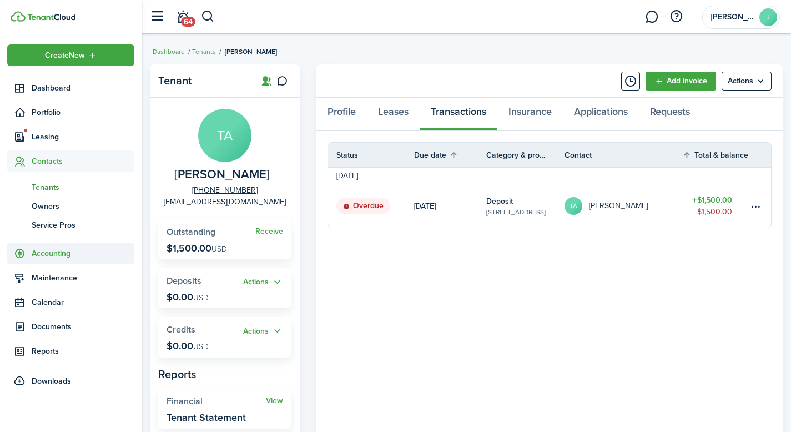
click at [72, 257] on span "Accounting" at bounding box center [83, 254] width 103 height 12
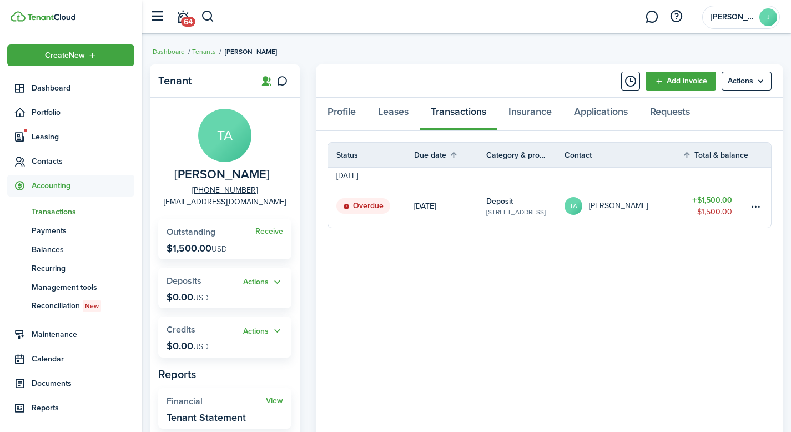
click at [71, 209] on span "Transactions" at bounding box center [83, 212] width 103 height 12
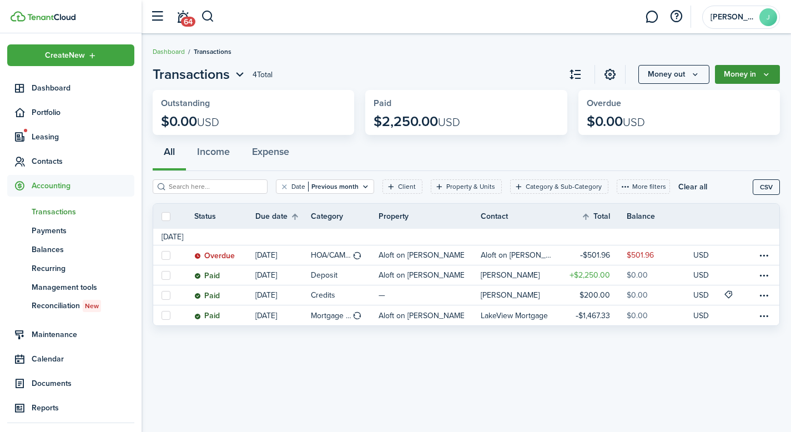
click at [758, 70] on button "Money in" at bounding box center [747, 74] width 65 height 19
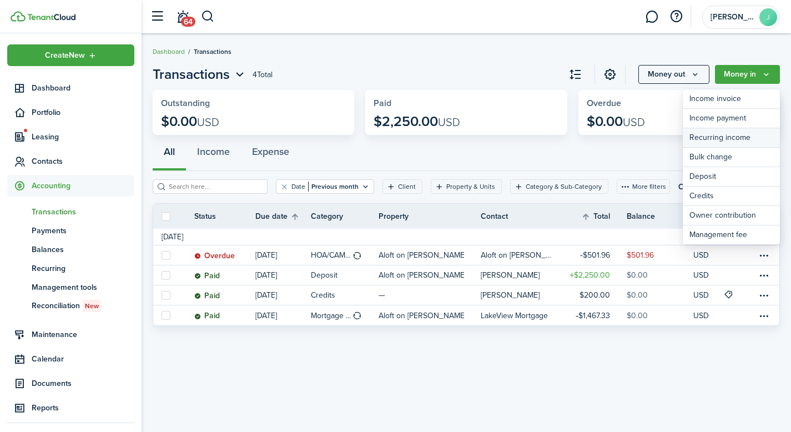
click at [757, 134] on link "Recurring income" at bounding box center [731, 137] width 97 height 19
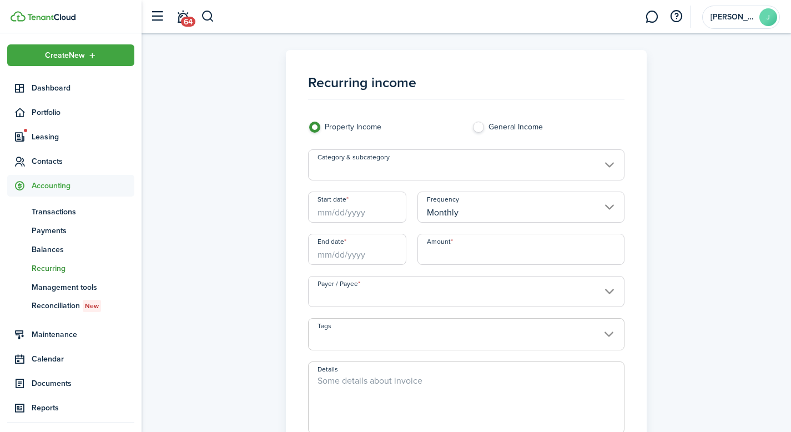
click at [364, 173] on input "Category & subcategory" at bounding box center [466, 164] width 317 height 31
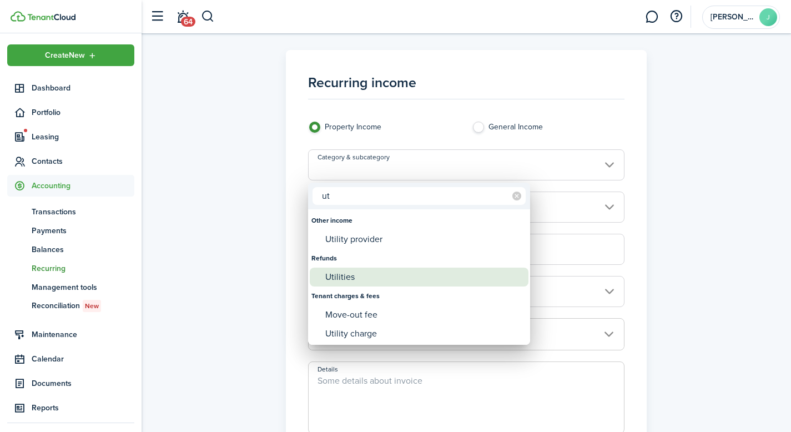
type input "ut"
click at [355, 276] on div "Utilities" at bounding box center [423, 277] width 197 height 19
type input "Refunds / Utilities"
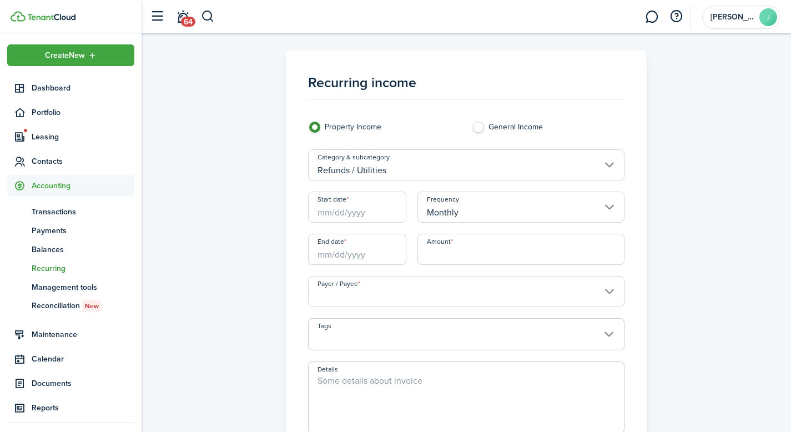
click at [390, 218] on input "Start date" at bounding box center [357, 207] width 98 height 31
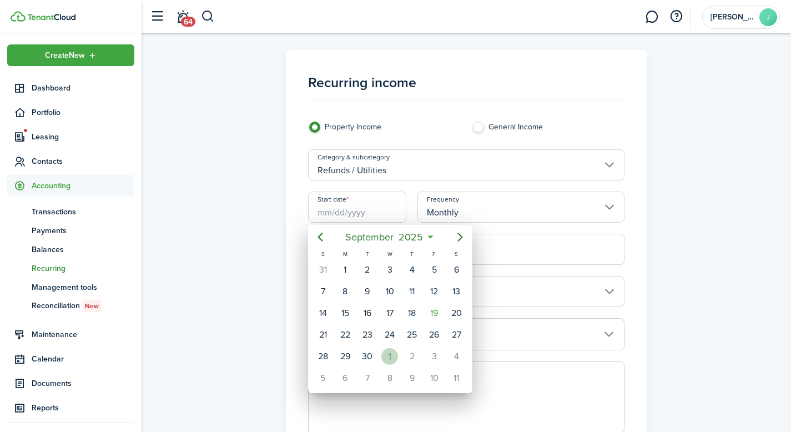
click at [390, 352] on div "1" at bounding box center [389, 356] width 17 height 17
type input "[DATE]"
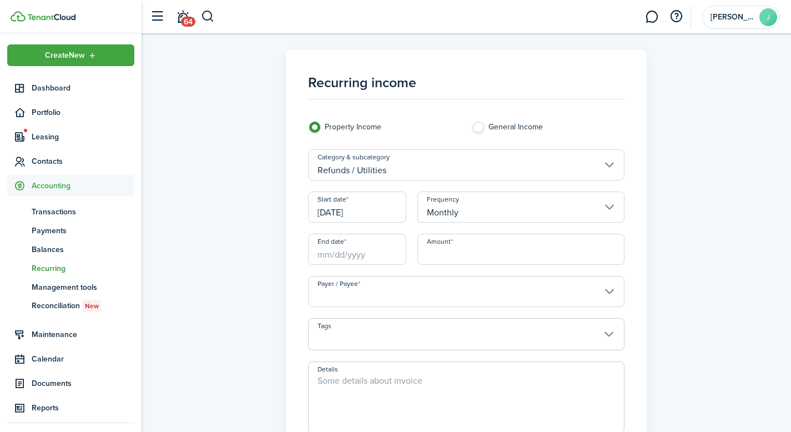
click at [376, 261] on input "End date" at bounding box center [357, 249] width 98 height 31
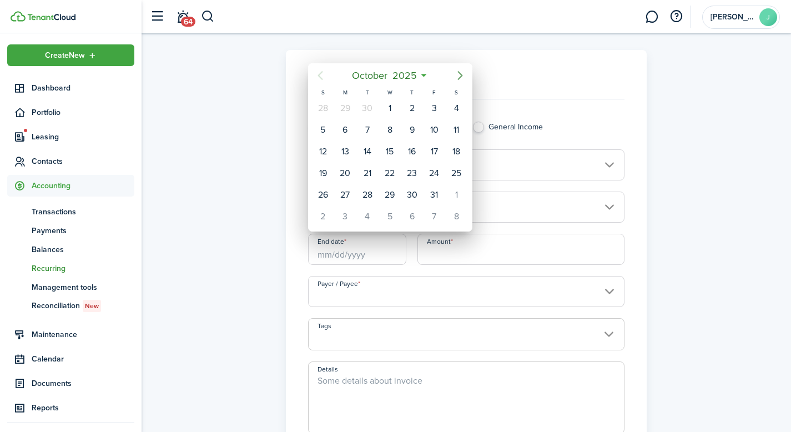
click at [458, 75] on icon "Next page" at bounding box center [460, 75] width 13 height 13
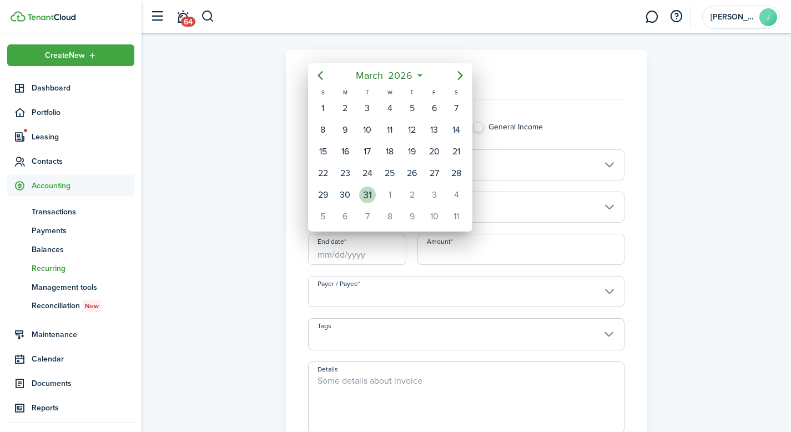
click at [371, 200] on div "31" at bounding box center [367, 195] width 17 height 17
type input "[DATE]"
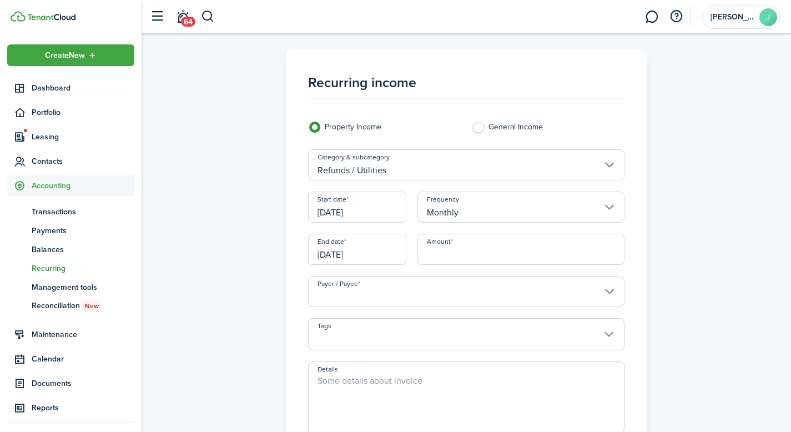
click at [452, 260] on input "Amount" at bounding box center [521, 249] width 208 height 31
click at [465, 288] on input "Payer / Payee" at bounding box center [466, 291] width 317 height 31
type input "$150.00"
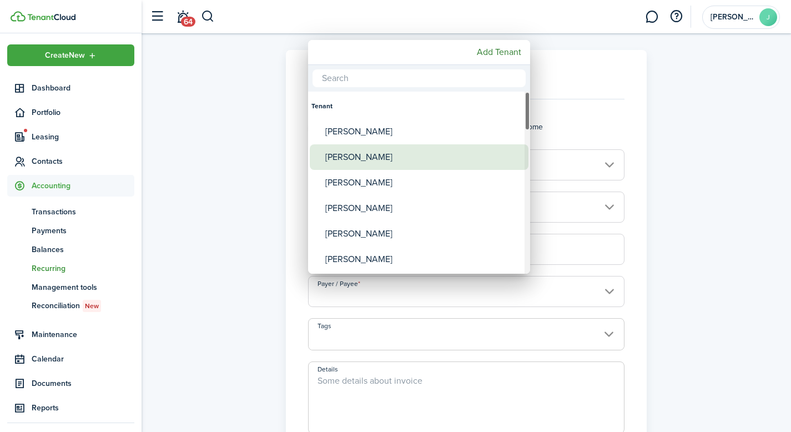
click at [419, 159] on div "[PERSON_NAME]" at bounding box center [423, 157] width 197 height 26
type input "[PERSON_NAME]"
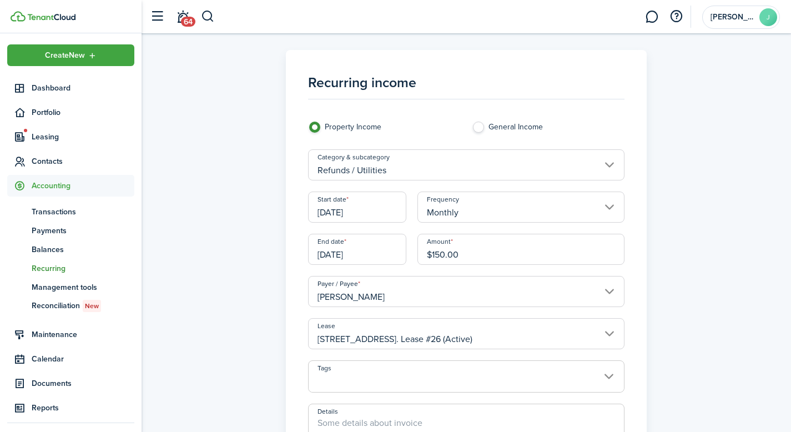
click at [689, 254] on div "Recurring income Property Income General Income Category & subcategory Refunds …" at bounding box center [466, 317] width 638 height 534
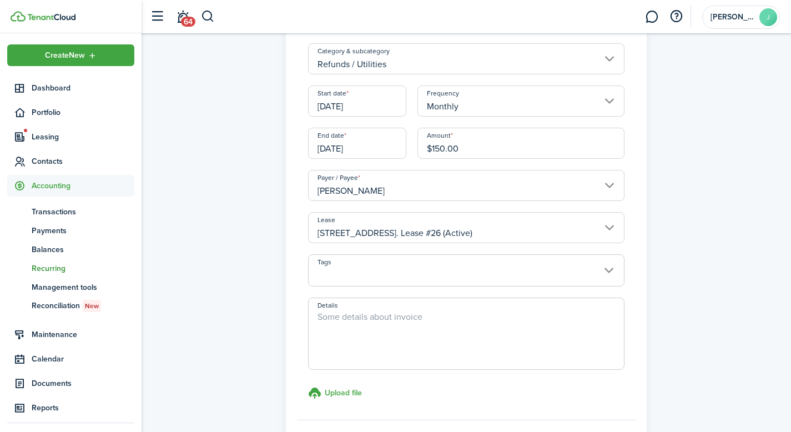
scroll to position [111, 0]
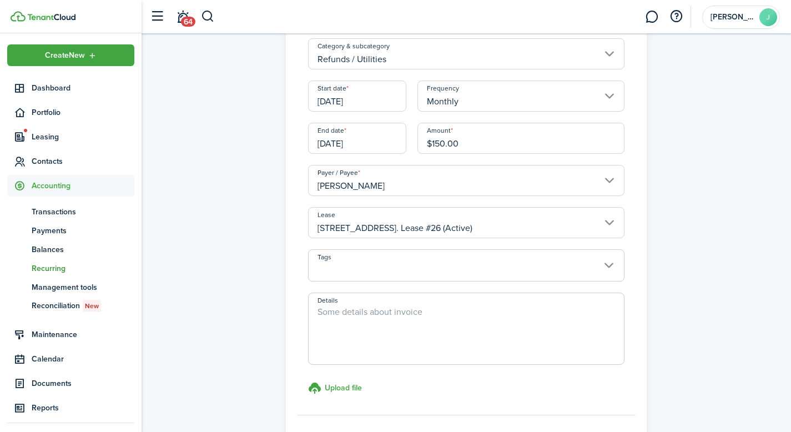
click at [589, 265] on span at bounding box center [467, 271] width 316 height 19
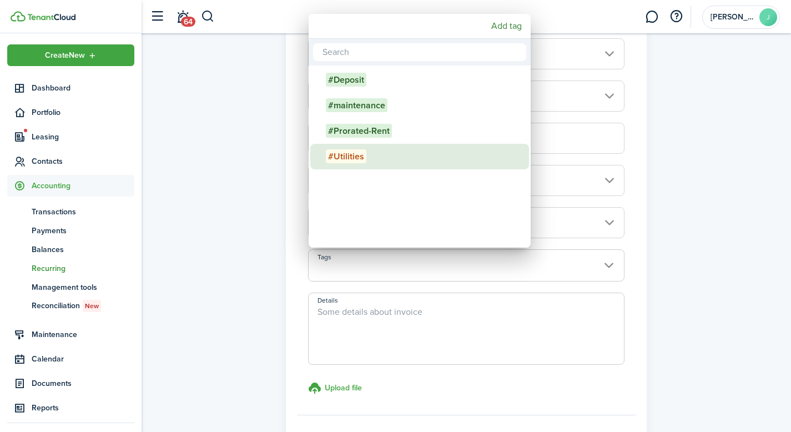
click at [337, 159] on span "#Utilities" at bounding box center [346, 156] width 41 height 14
type input "#Utilities"
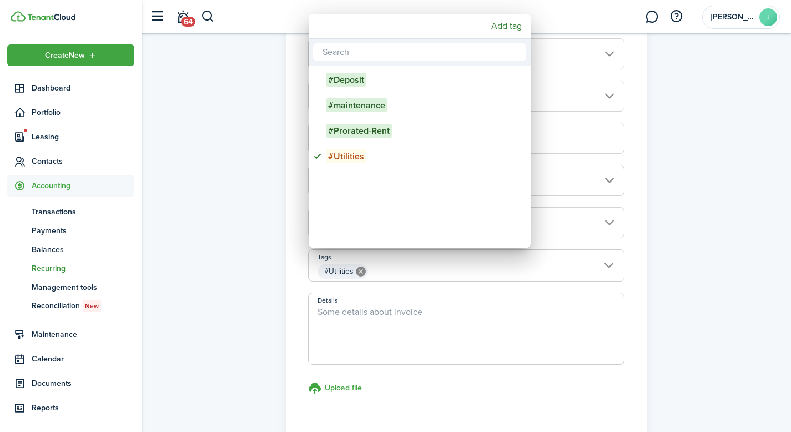
click at [711, 299] on div at bounding box center [395, 216] width 969 height 610
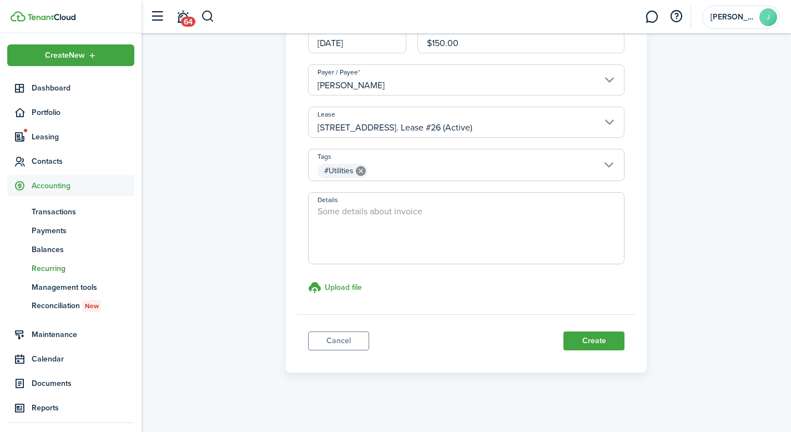
scroll to position [216, 0]
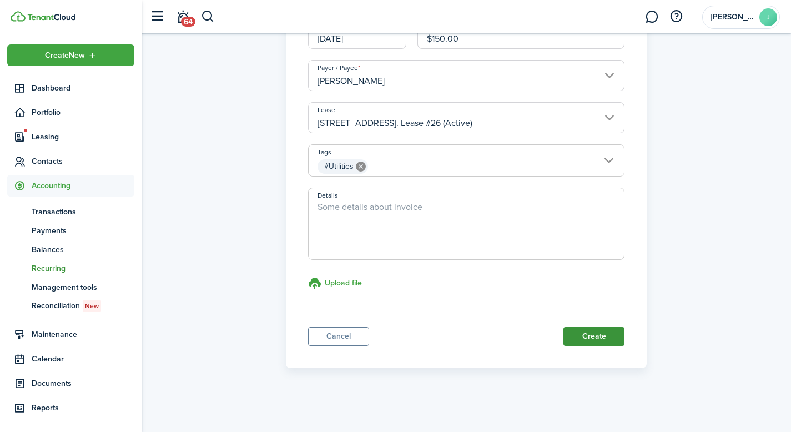
click at [603, 341] on button "Create" at bounding box center [594, 336] width 61 height 19
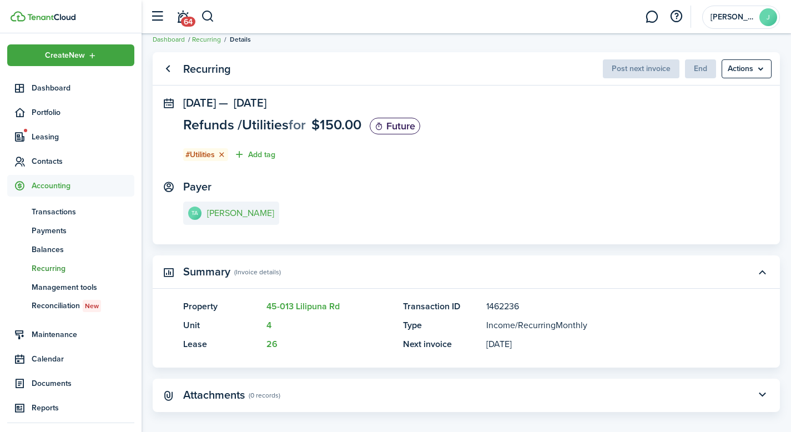
scroll to position [23, 0]
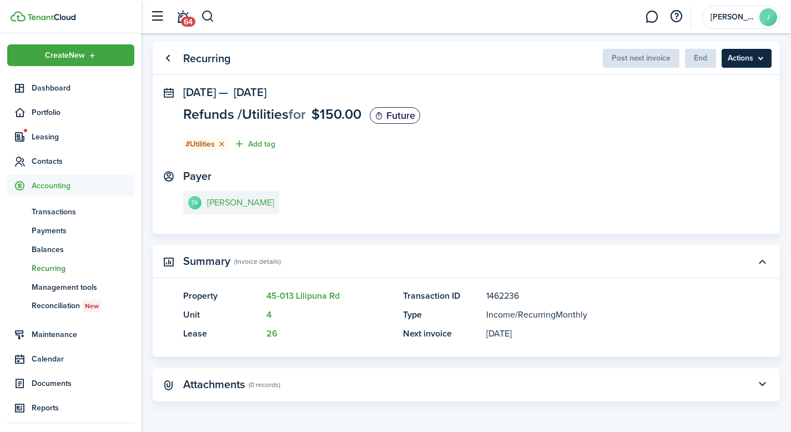
click at [767, 55] on menu-btn "Actions" at bounding box center [747, 58] width 50 height 19
click at [53, 216] on span "Transactions" at bounding box center [83, 212] width 103 height 12
